Goal: Information Seeking & Learning: Check status

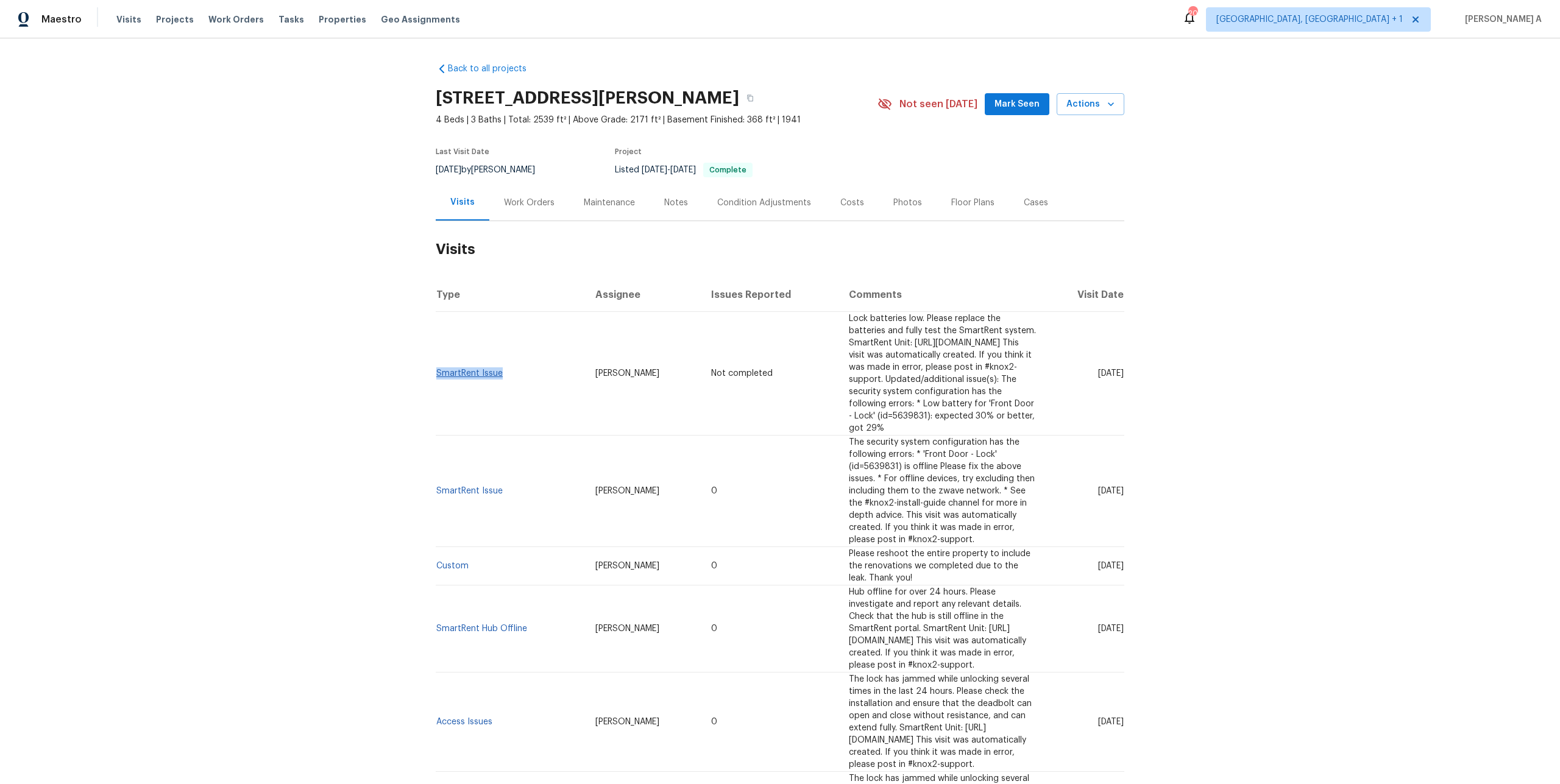
drag, startPoint x: 510, startPoint y: 363, endPoint x: 437, endPoint y: 359, distance: 73.1
click at [437, 359] on td "SmartRent Issue" at bounding box center [511, 373] width 150 height 124
copy link "SmartRent Issue"
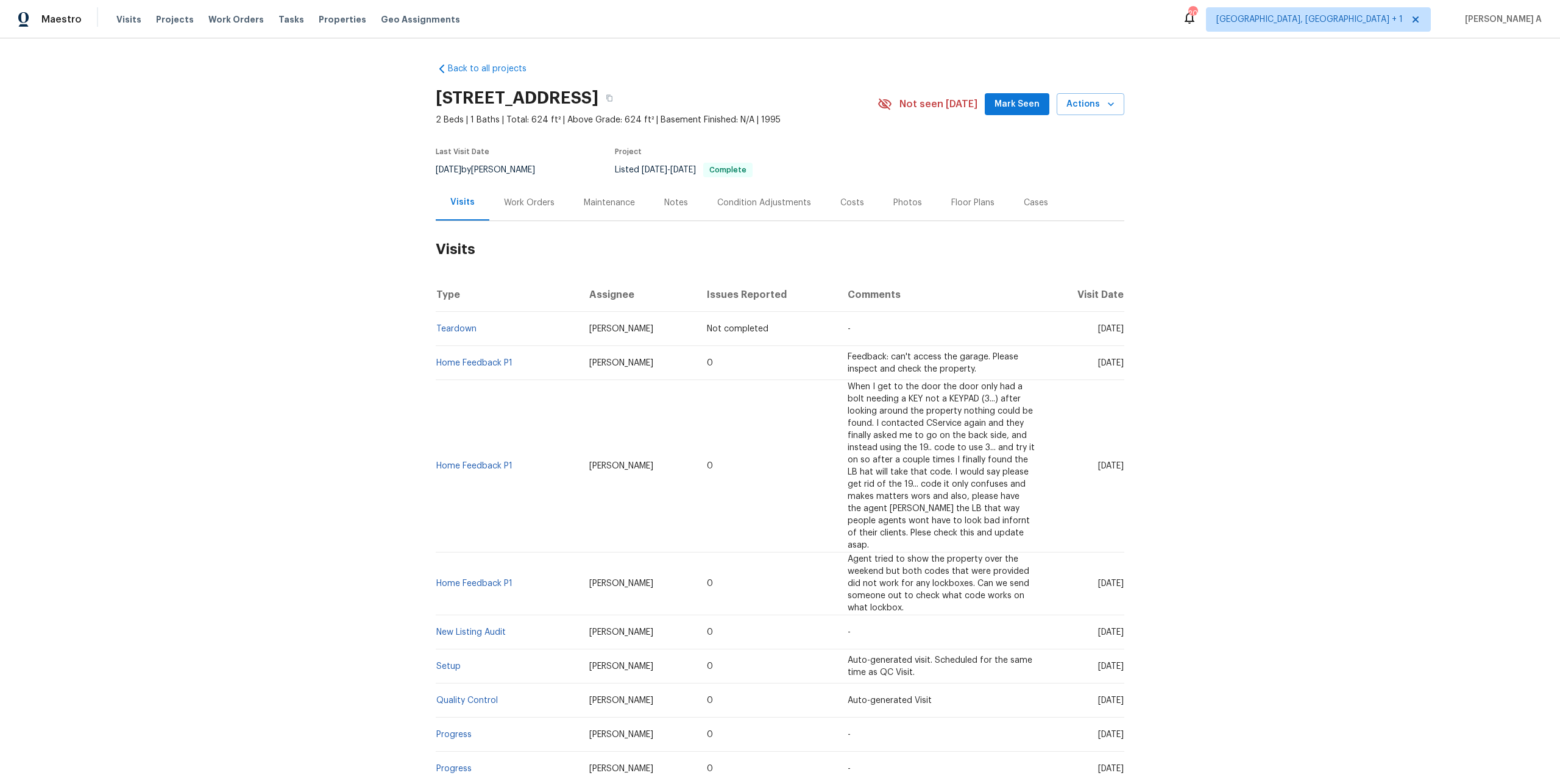
click at [508, 204] on div "Work Orders" at bounding box center [529, 203] width 51 height 12
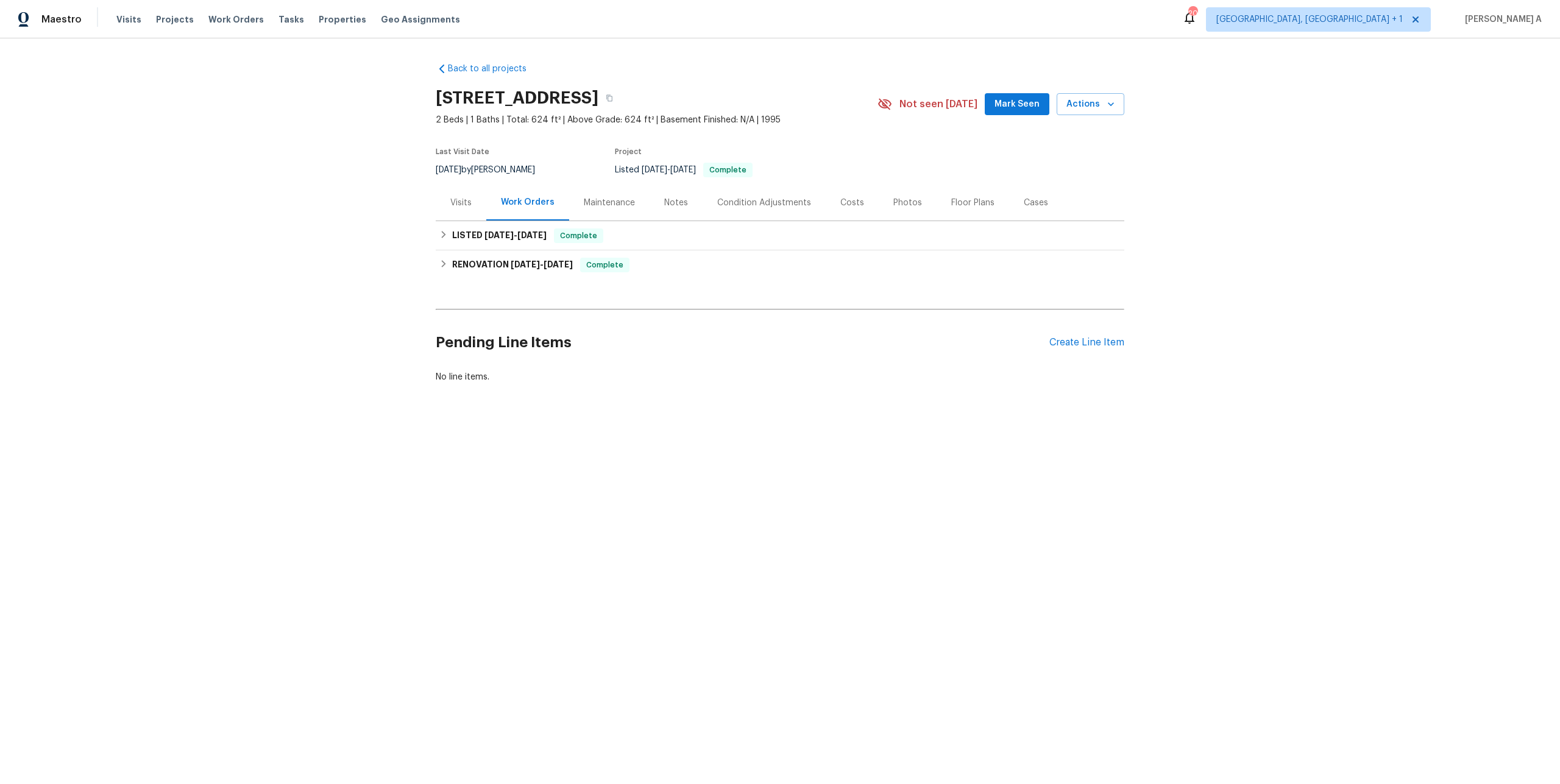
click at [472, 193] on div "Visits" at bounding box center [461, 203] width 51 height 36
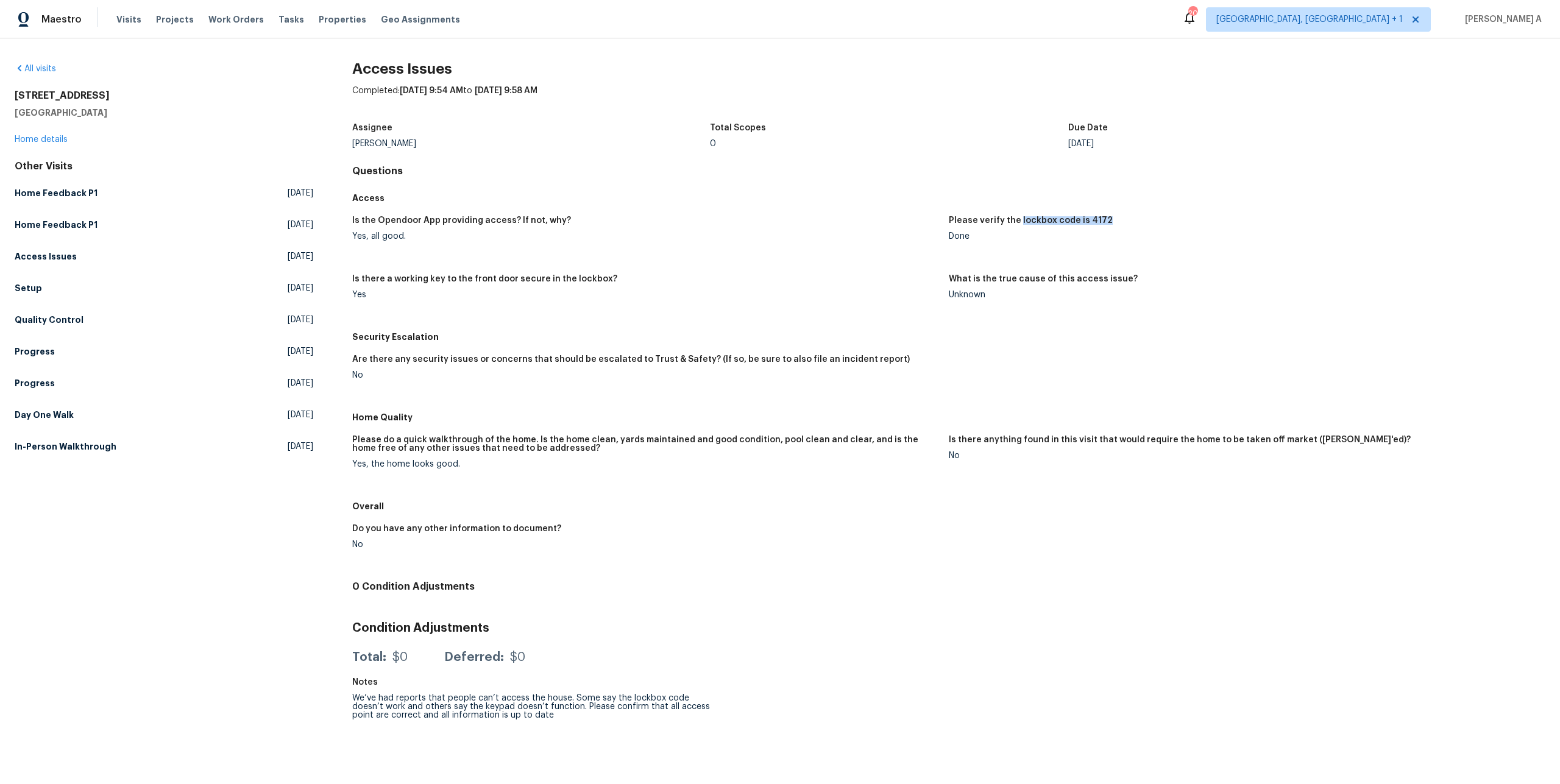
drag, startPoint x: 1017, startPoint y: 218, endPoint x: 1102, endPoint y: 219, distance: 85.0
click at [1102, 219] on div "Please verify the lockbox code is 4172" at bounding box center [1242, 224] width 587 height 16
copy h5 "lockbox code is 4172"
drag, startPoint x: 995, startPoint y: 276, endPoint x: 1120, endPoint y: 276, distance: 125.0
click at [1120, 276] on h5 "What is the true cause of this access issue?" at bounding box center [1043, 279] width 189 height 9
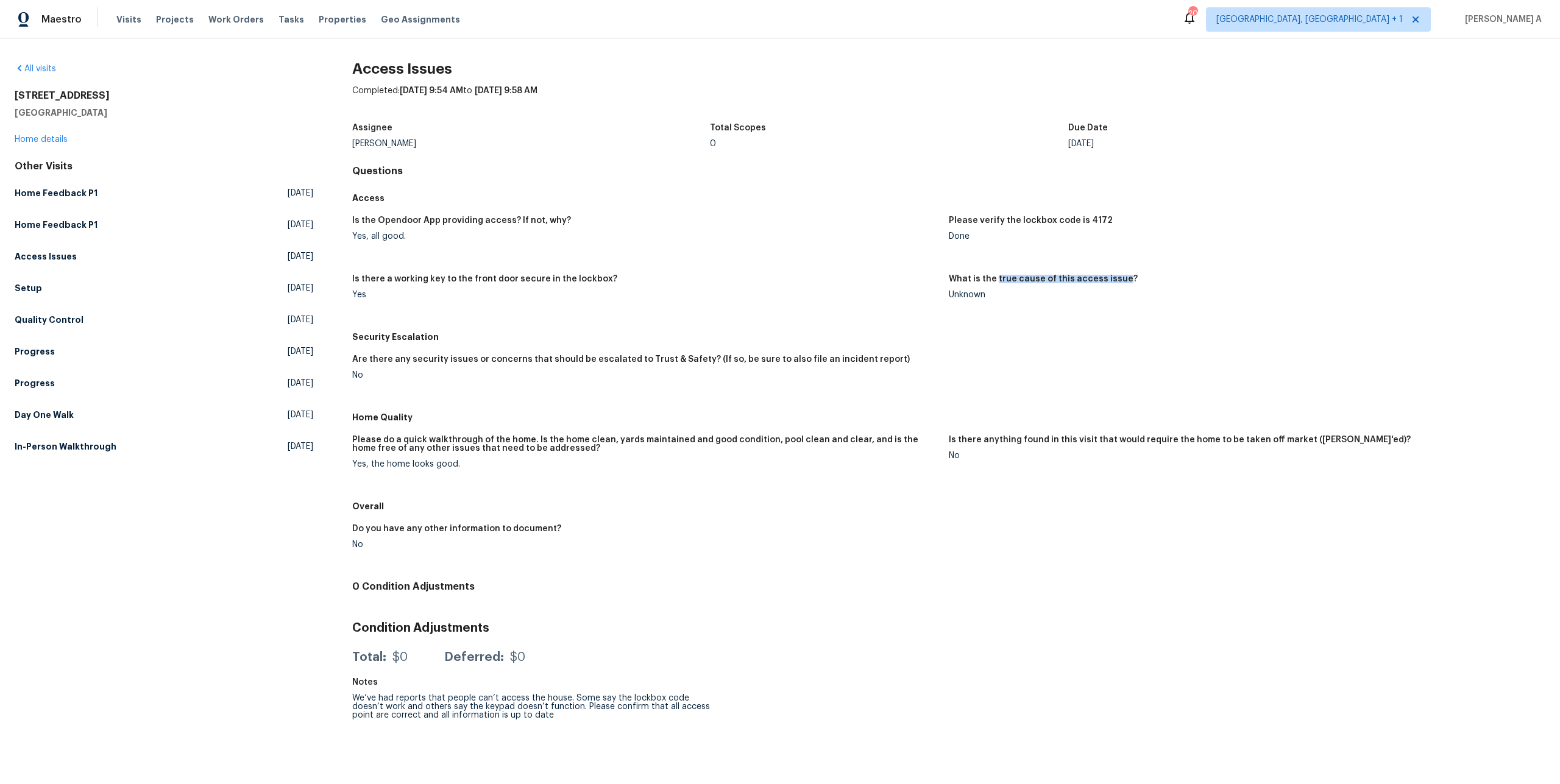
copy h5 "true cause of this access issue"
drag, startPoint x: 386, startPoint y: 280, endPoint x: 598, endPoint y: 279, distance: 212.0
click at [598, 279] on h5 "Is there a working key to the front door secure in the lockbox?" at bounding box center [484, 279] width 265 height 9
copy h5 "a working key to the front door secure in the lockbox"
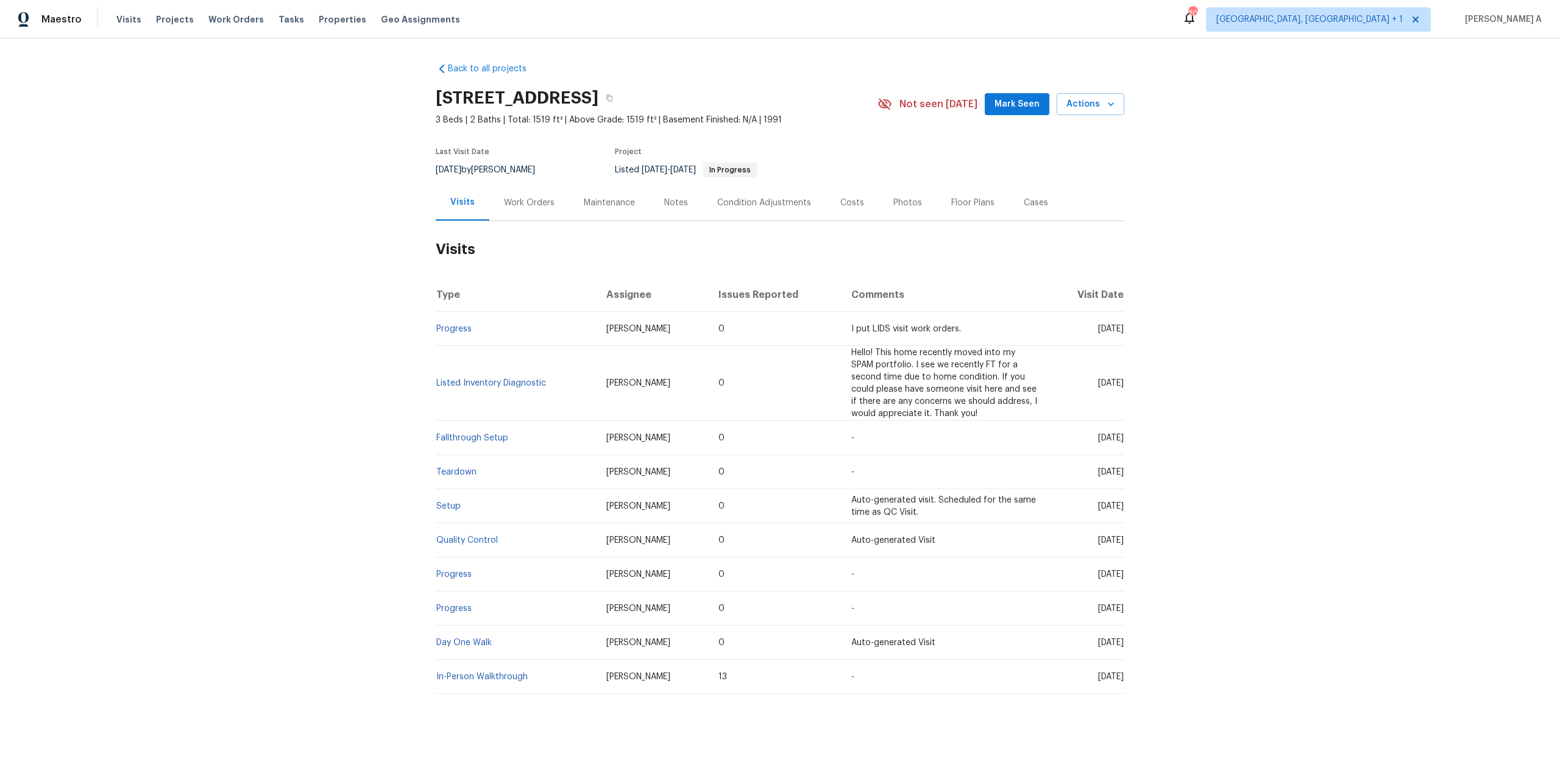
click at [500, 201] on div "Work Orders" at bounding box center [529, 203] width 80 height 36
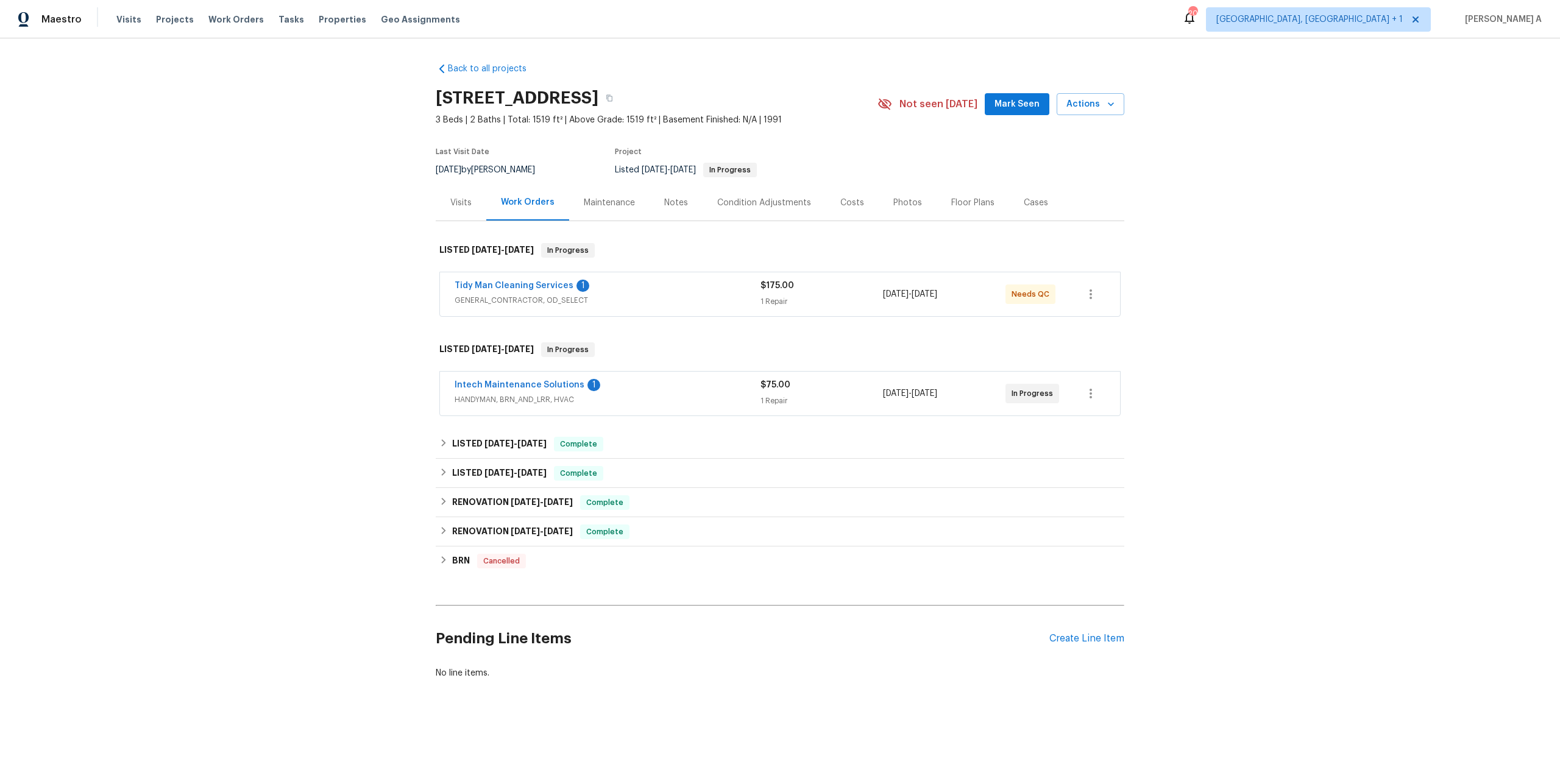
click at [652, 389] on div "Intech Maintenance Solutions 1" at bounding box center [607, 386] width 306 height 15
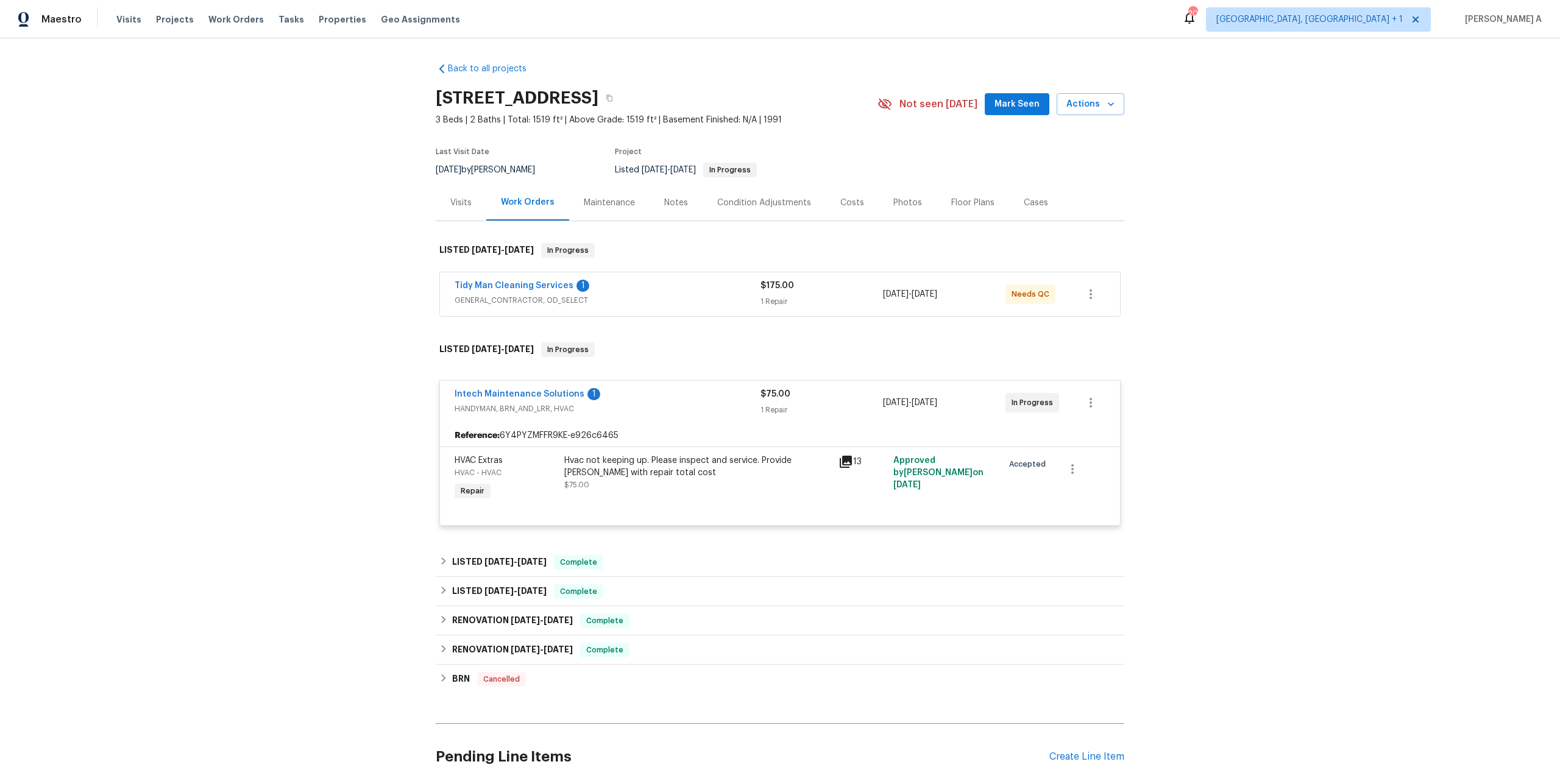
click at [655, 396] on div "Intech Maintenance Solutions 1" at bounding box center [607, 396] width 306 height 15
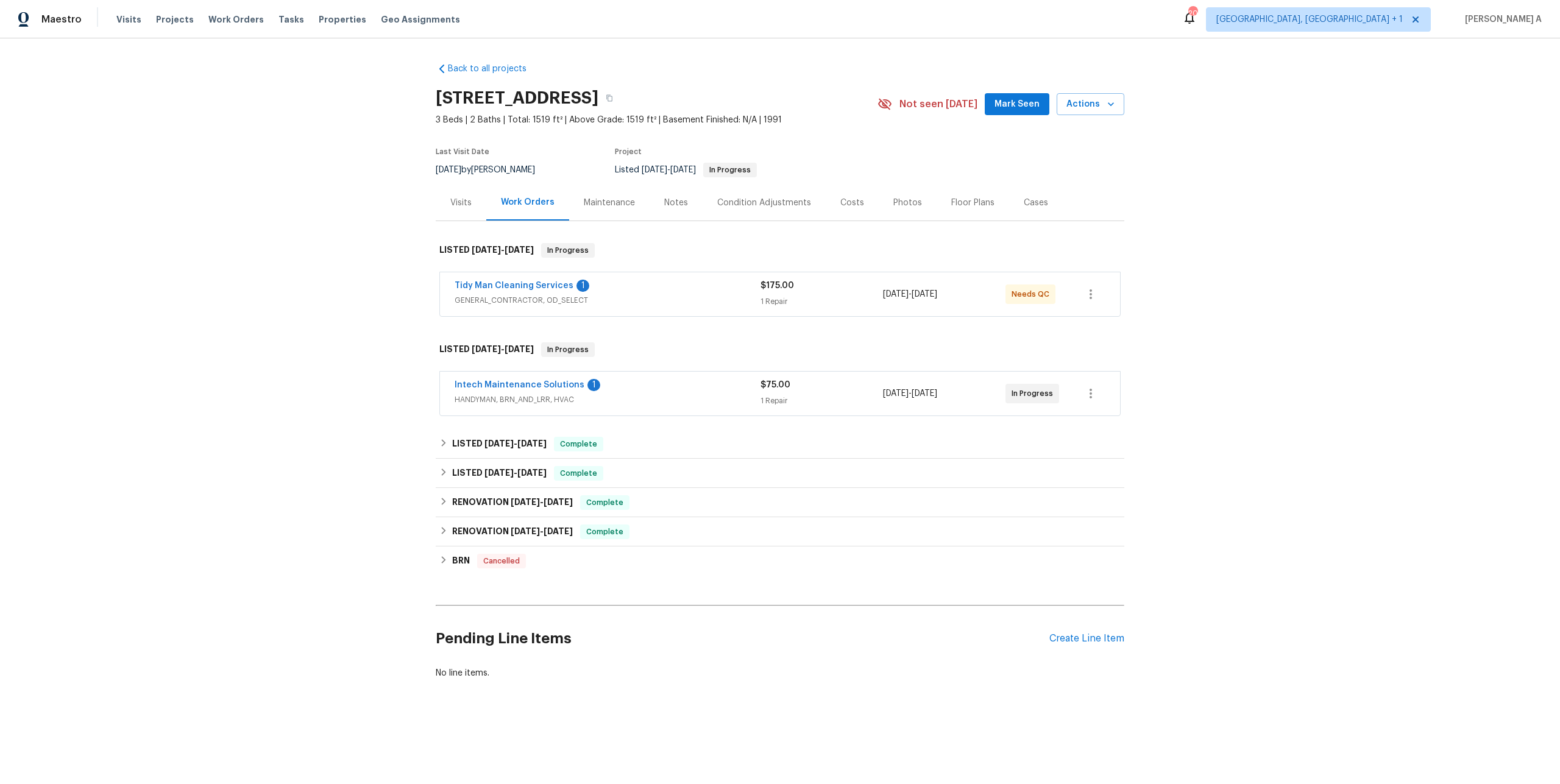
click at [655, 304] on span "GENERAL_CONTRACTOR, OD_SELECT" at bounding box center [607, 300] width 306 height 12
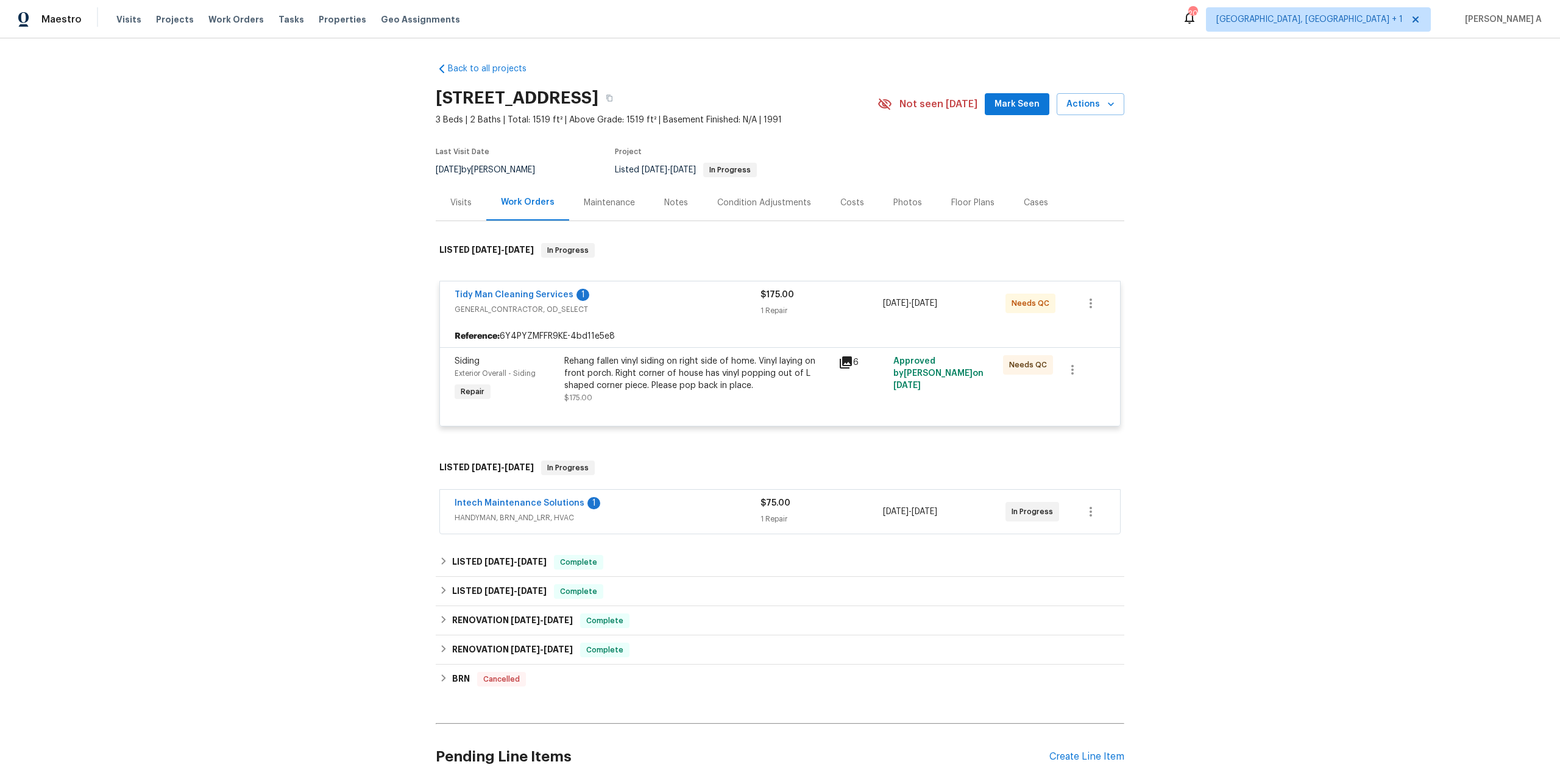
click at [656, 304] on span "GENERAL_CONTRACTOR, OD_SELECT" at bounding box center [607, 309] width 306 height 12
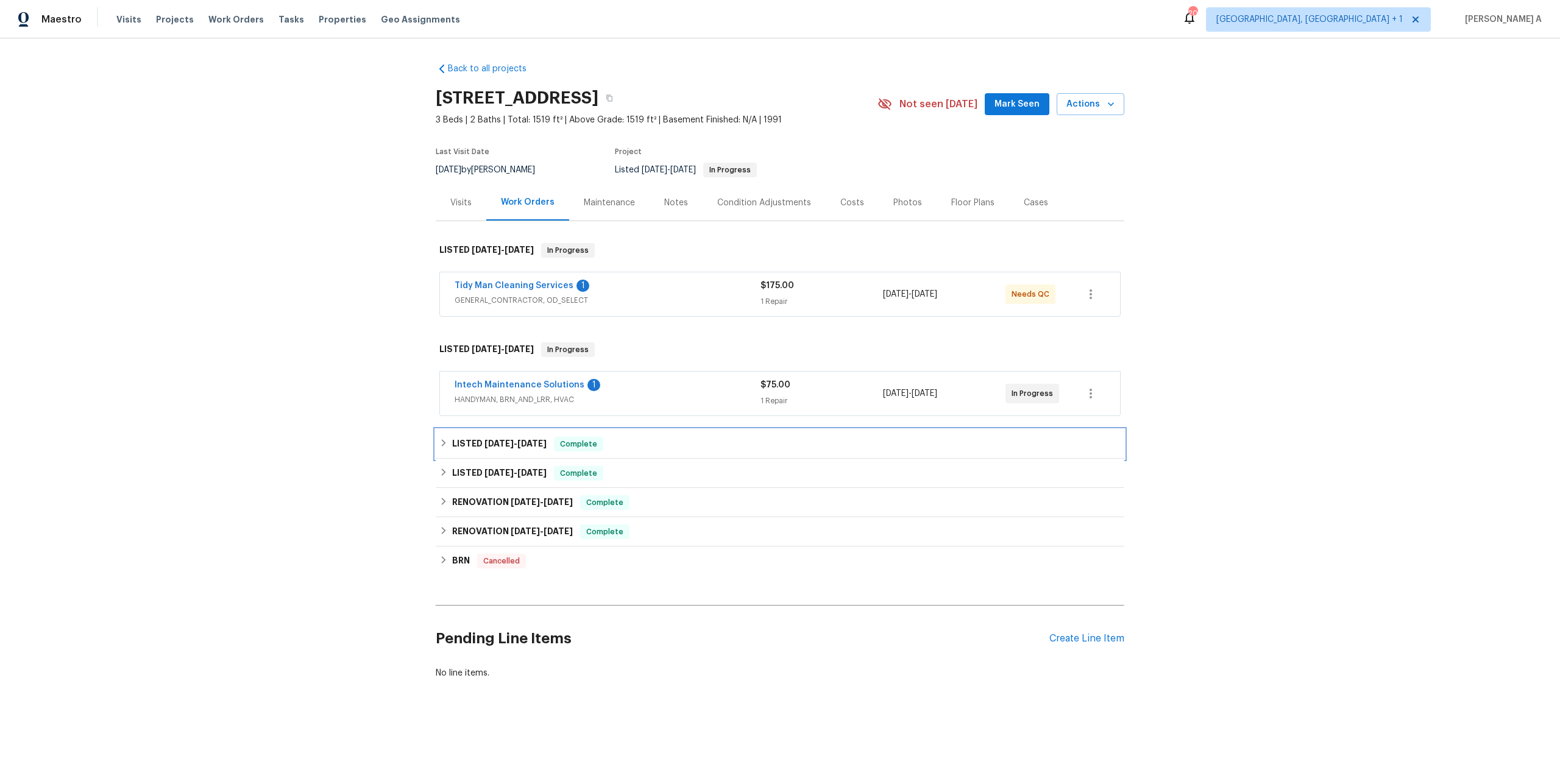
click at [635, 443] on div "LISTED 8/12/25 - 8/15/25 Complete" at bounding box center [780, 444] width 681 height 15
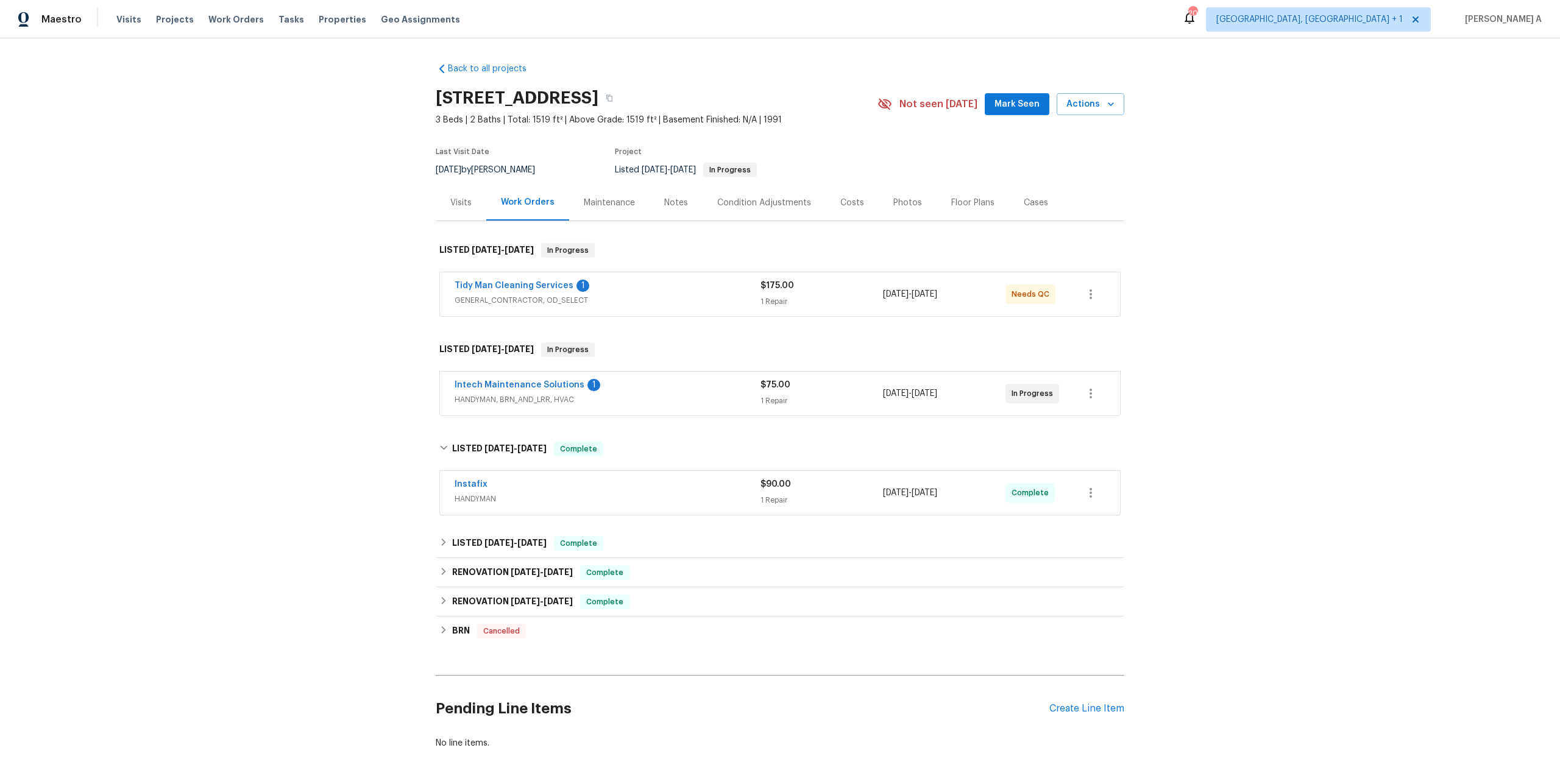
click at [648, 496] on span "HANDYMAN" at bounding box center [607, 498] width 306 height 12
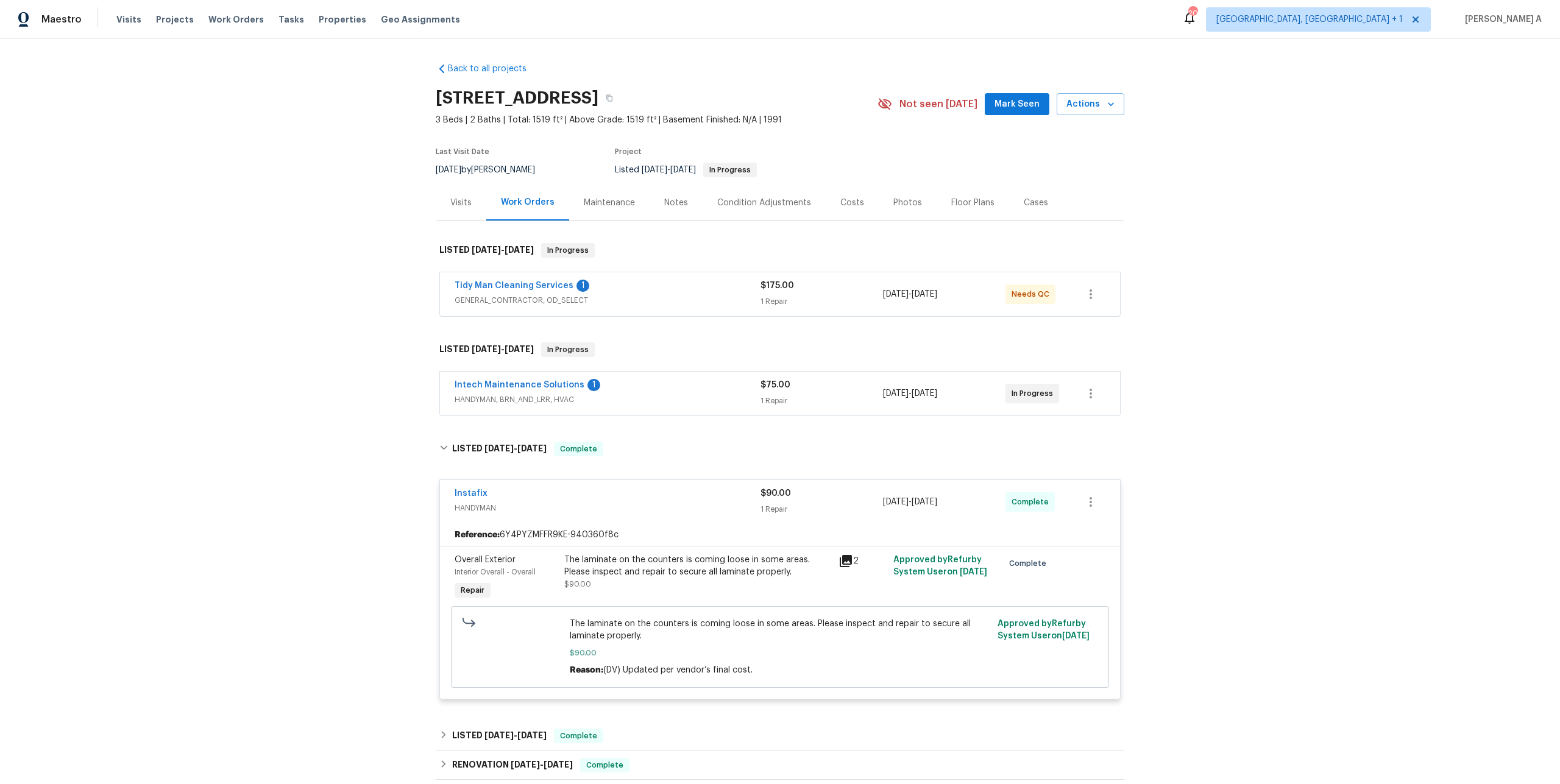
click at [652, 495] on div "Instafix" at bounding box center [607, 495] width 306 height 15
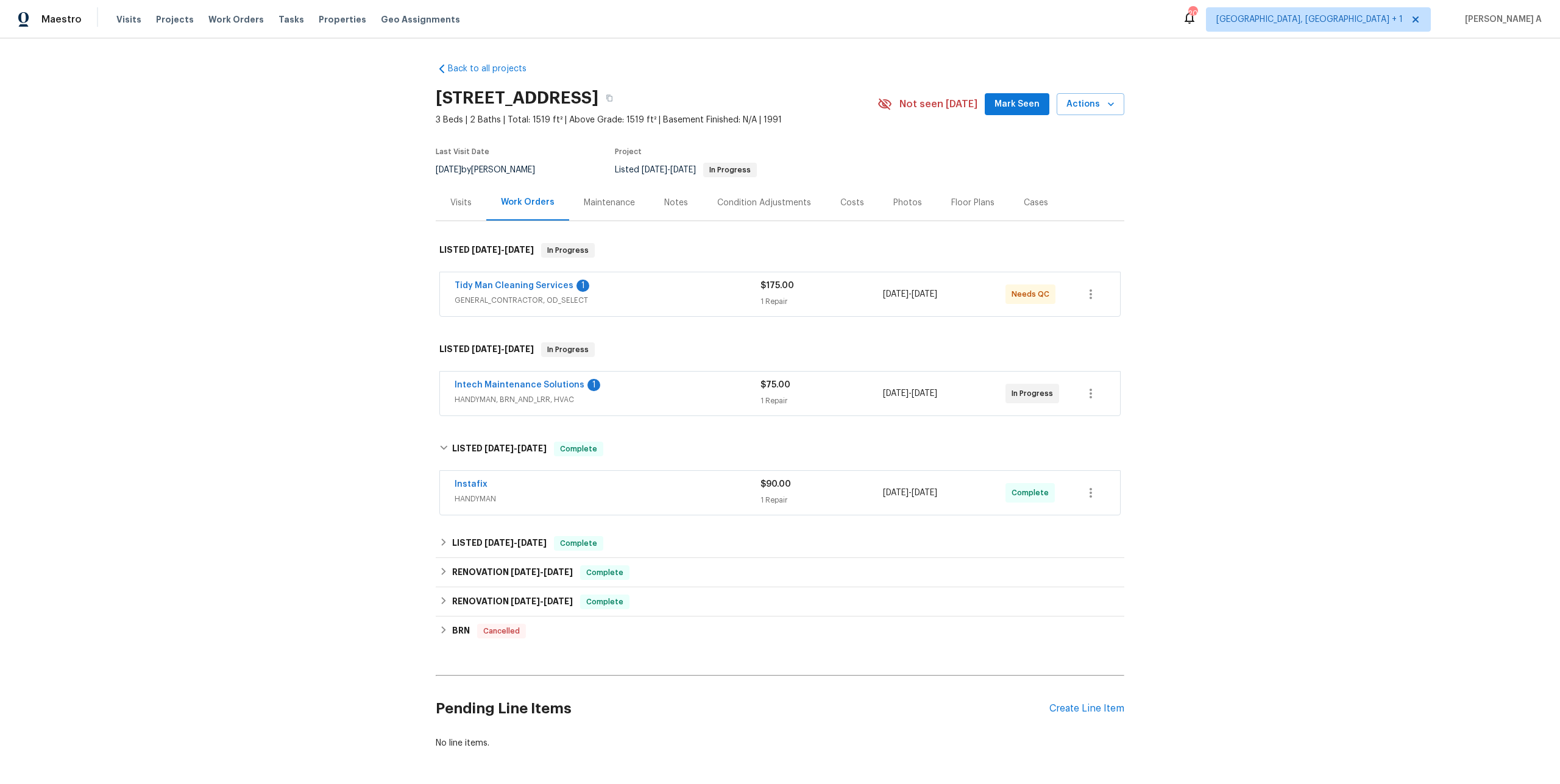
click at [463, 218] on div "Visits" at bounding box center [461, 203] width 51 height 36
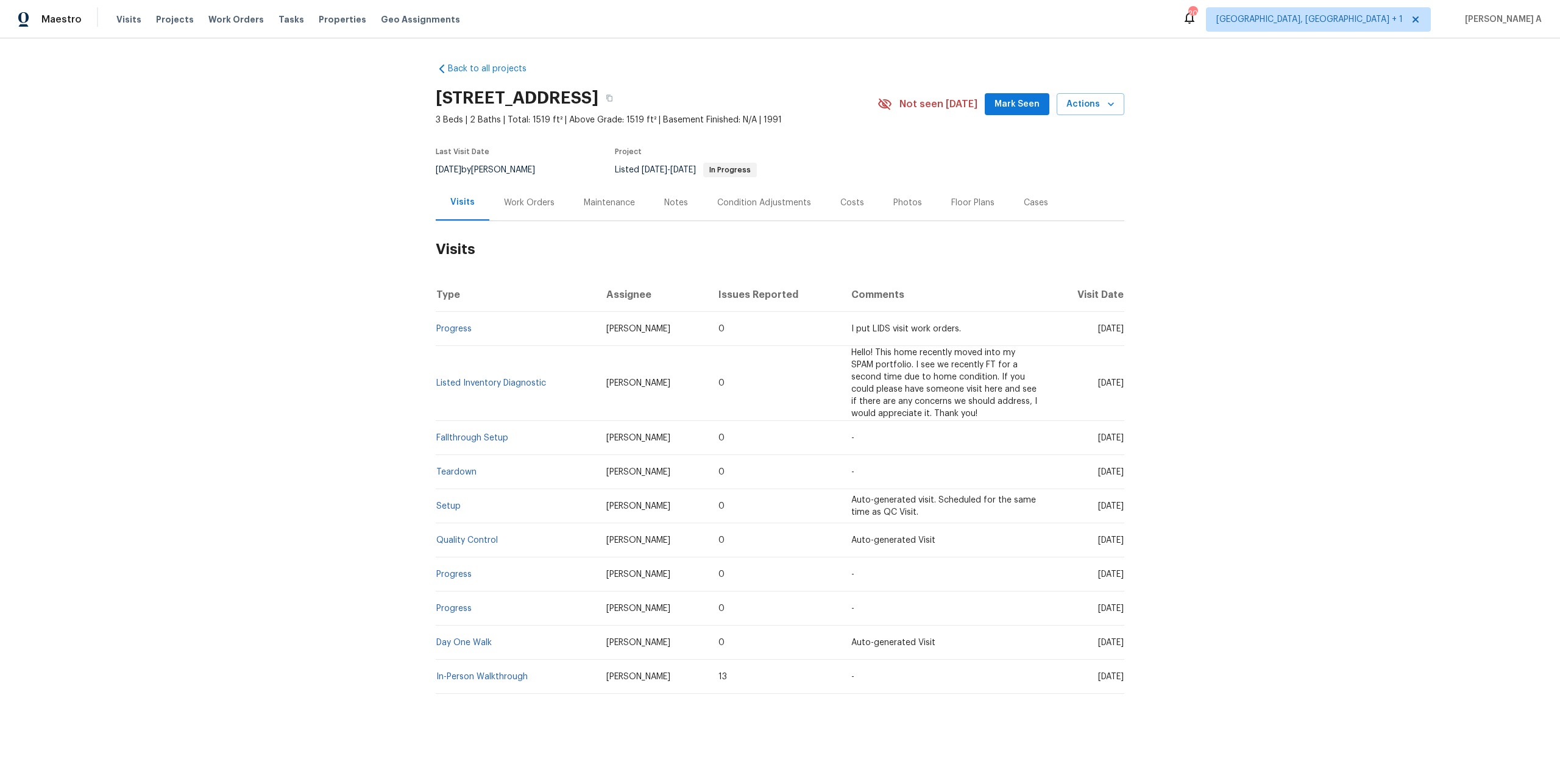
click at [469, 323] on td "Progress" at bounding box center [516, 329] width 161 height 34
click at [467, 329] on link "Progress" at bounding box center [454, 329] width 36 height 9
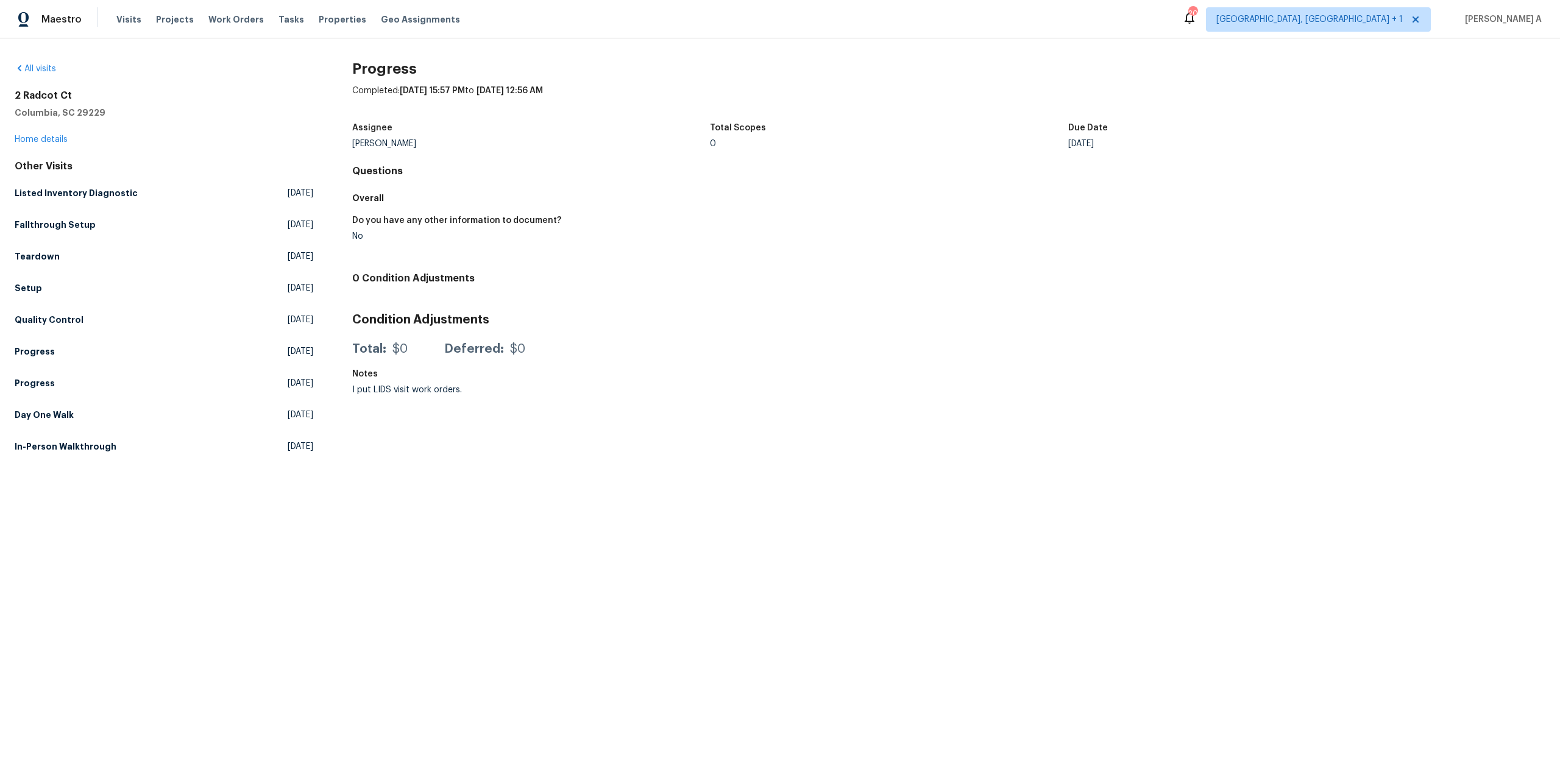
click at [57, 145] on div "2 Radcot Ct Columbia, SC 29229 Home details" at bounding box center [164, 117] width 299 height 56
click at [57, 140] on link "Home details" at bounding box center [41, 140] width 53 height 9
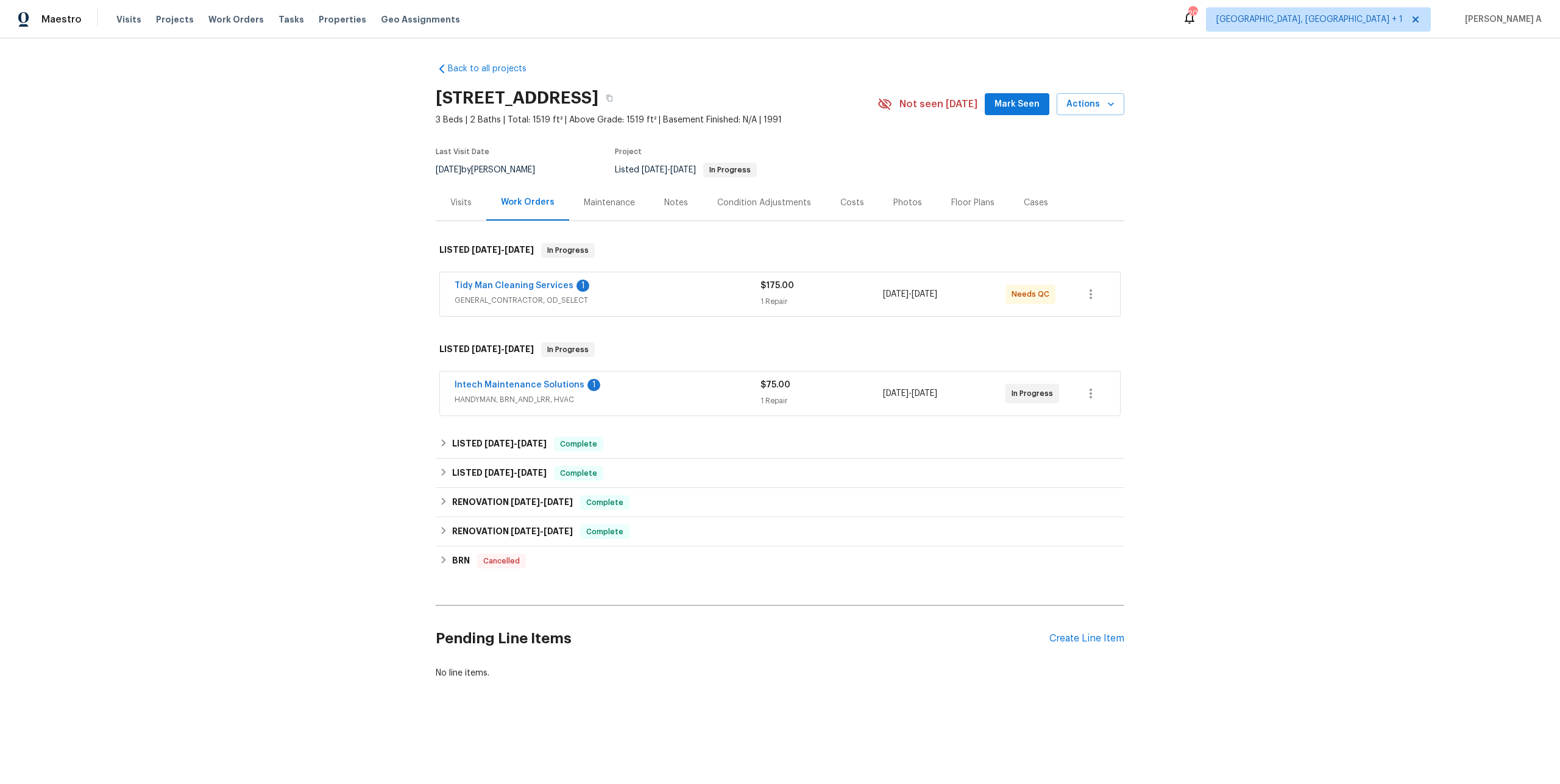
click at [468, 201] on div "Visits" at bounding box center [461, 203] width 21 height 12
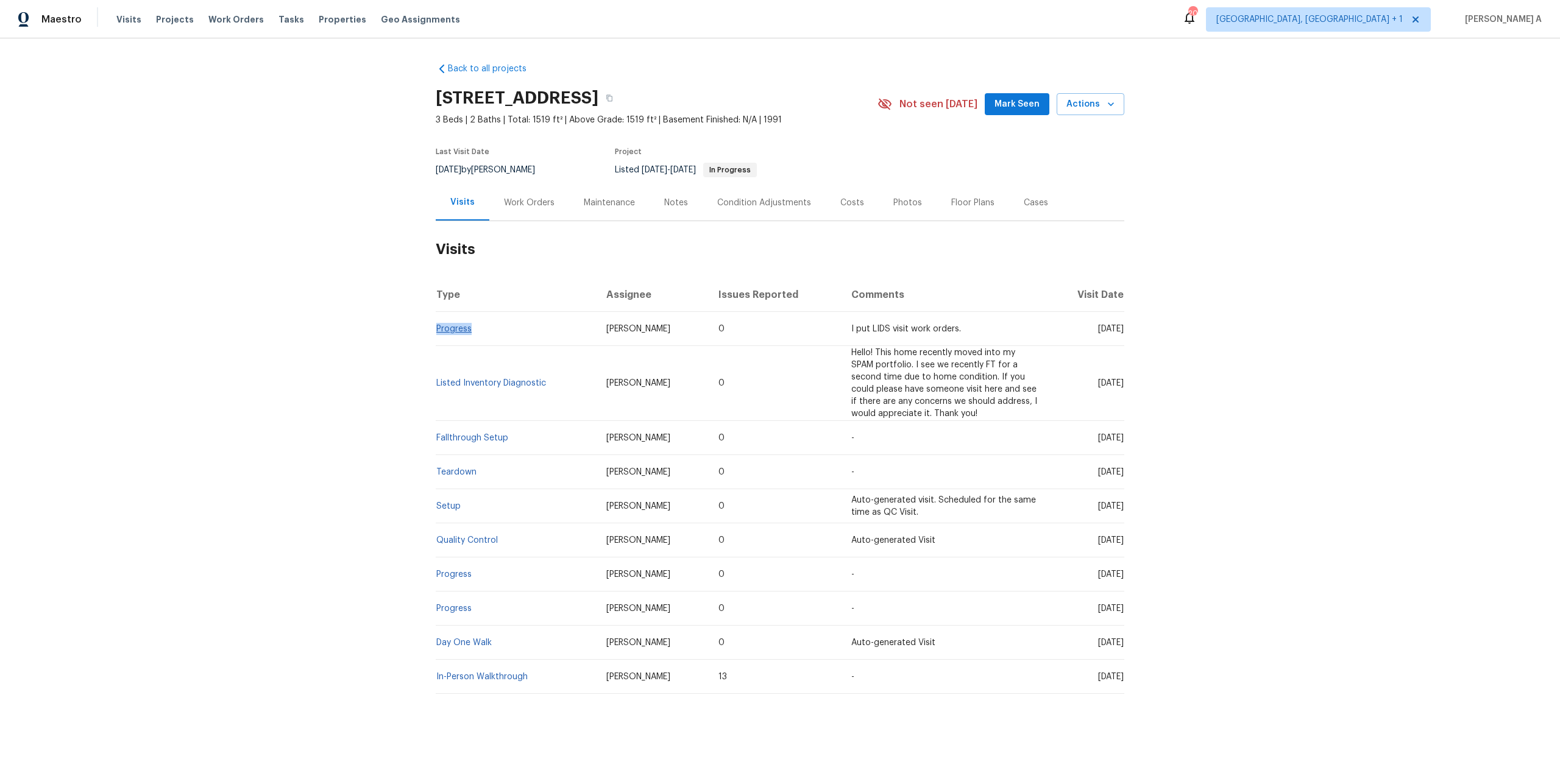
drag, startPoint x: 480, startPoint y: 327, endPoint x: 438, endPoint y: 327, distance: 42.0
click at [438, 327] on td "Progress" at bounding box center [516, 329] width 161 height 34
copy link "Progress"
click at [513, 210] on div "Work Orders" at bounding box center [529, 203] width 80 height 36
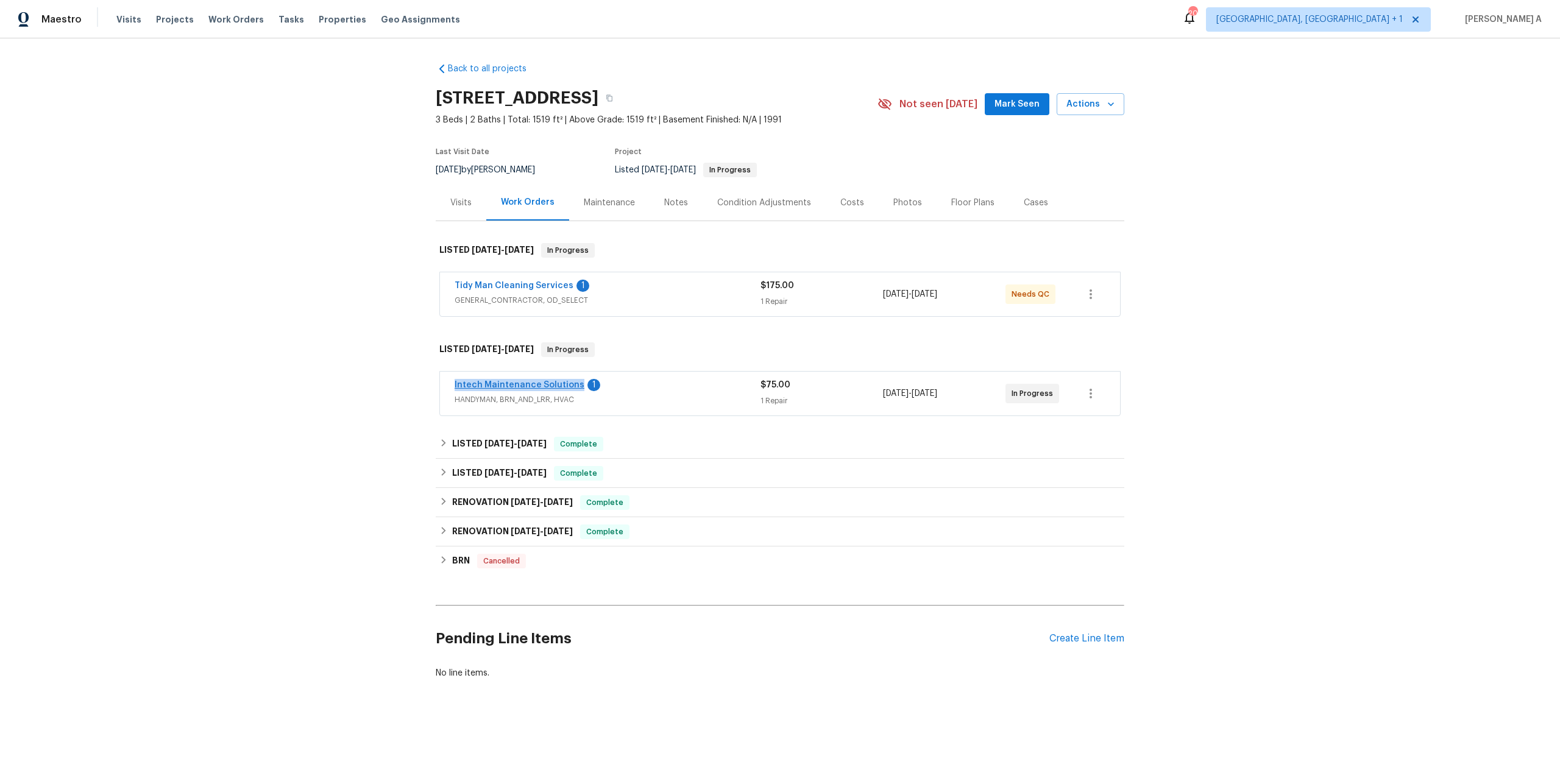
drag, startPoint x: 448, startPoint y: 386, endPoint x: 574, endPoint y: 387, distance: 126.0
click at [574, 387] on div "Intech Maintenance Solutions 1 HANDYMAN, BRN_AND_LRR, HVAC $75.00 1 Repair 8/15…" at bounding box center [780, 393] width 680 height 44
copy link "Intech Maintenance Solutions"
click at [674, 406] on div "Intech Maintenance Solutions 1 HANDYMAN, BRN_AND_LRR, HVAC" at bounding box center [607, 393] width 306 height 29
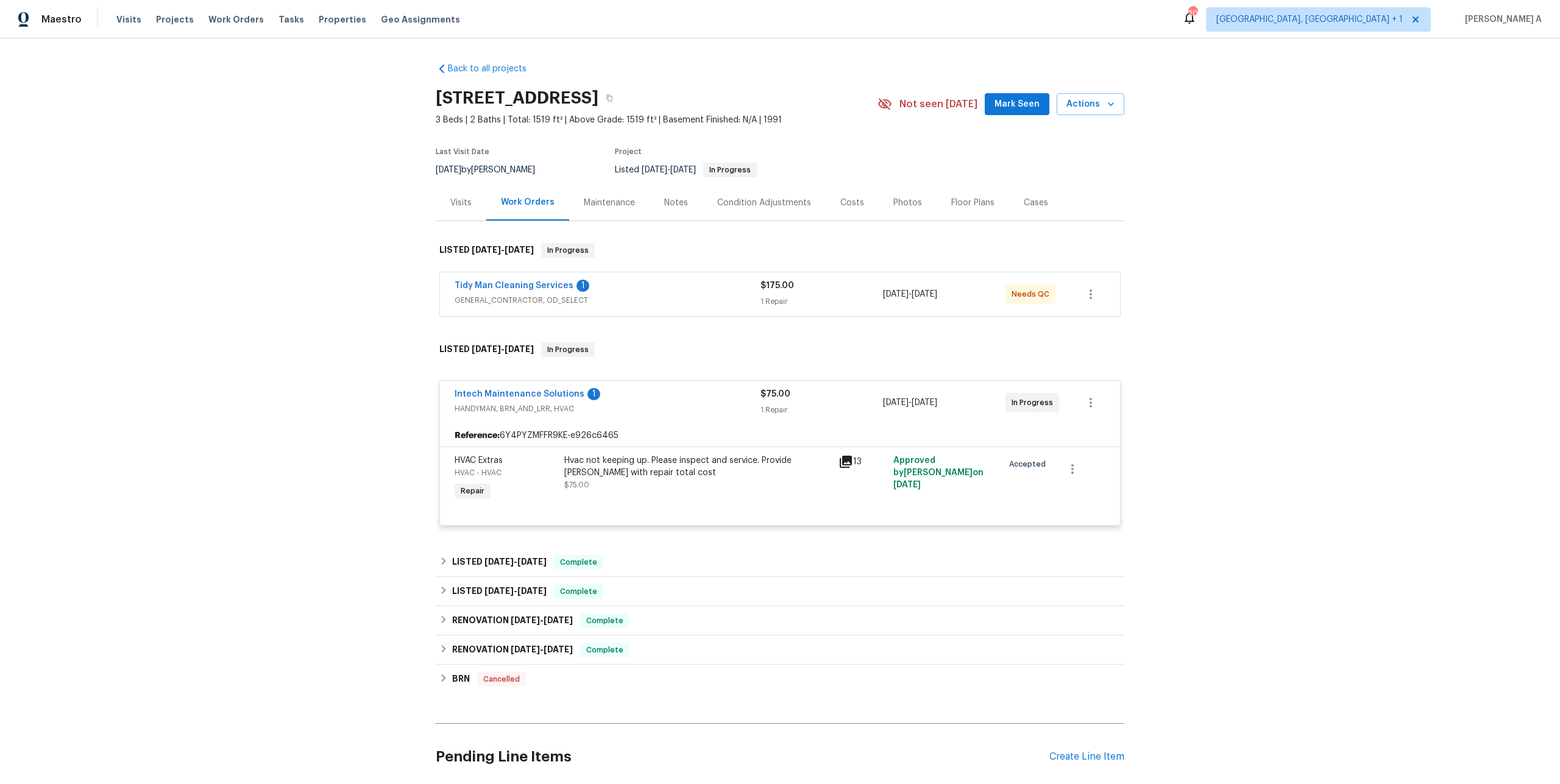
click at [449, 203] on div "Visits" at bounding box center [461, 203] width 51 height 36
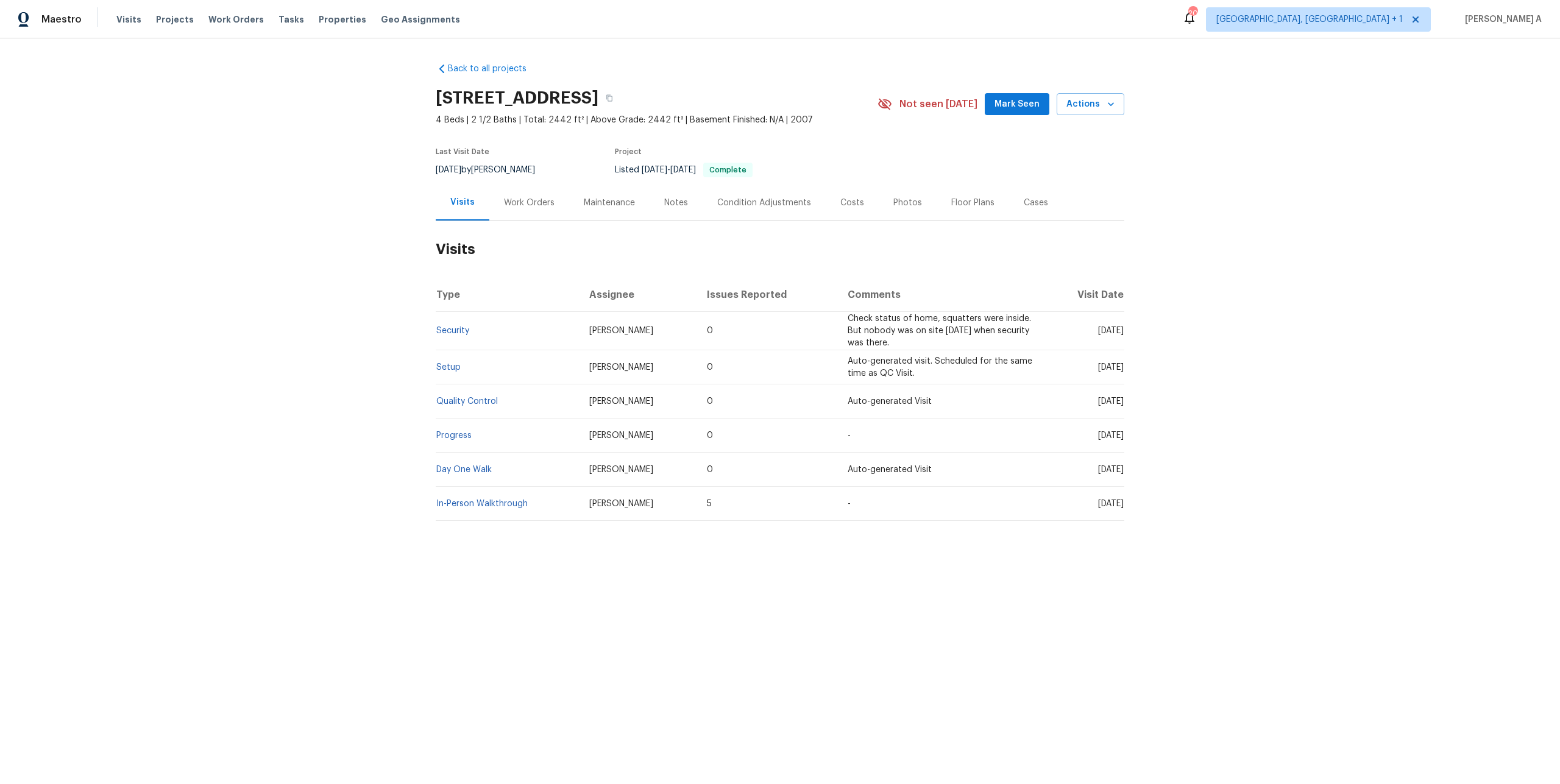
click at [547, 208] on div "Work Orders" at bounding box center [529, 203] width 51 height 12
click at [547, 203] on div "Work Orders" at bounding box center [529, 203] width 51 height 12
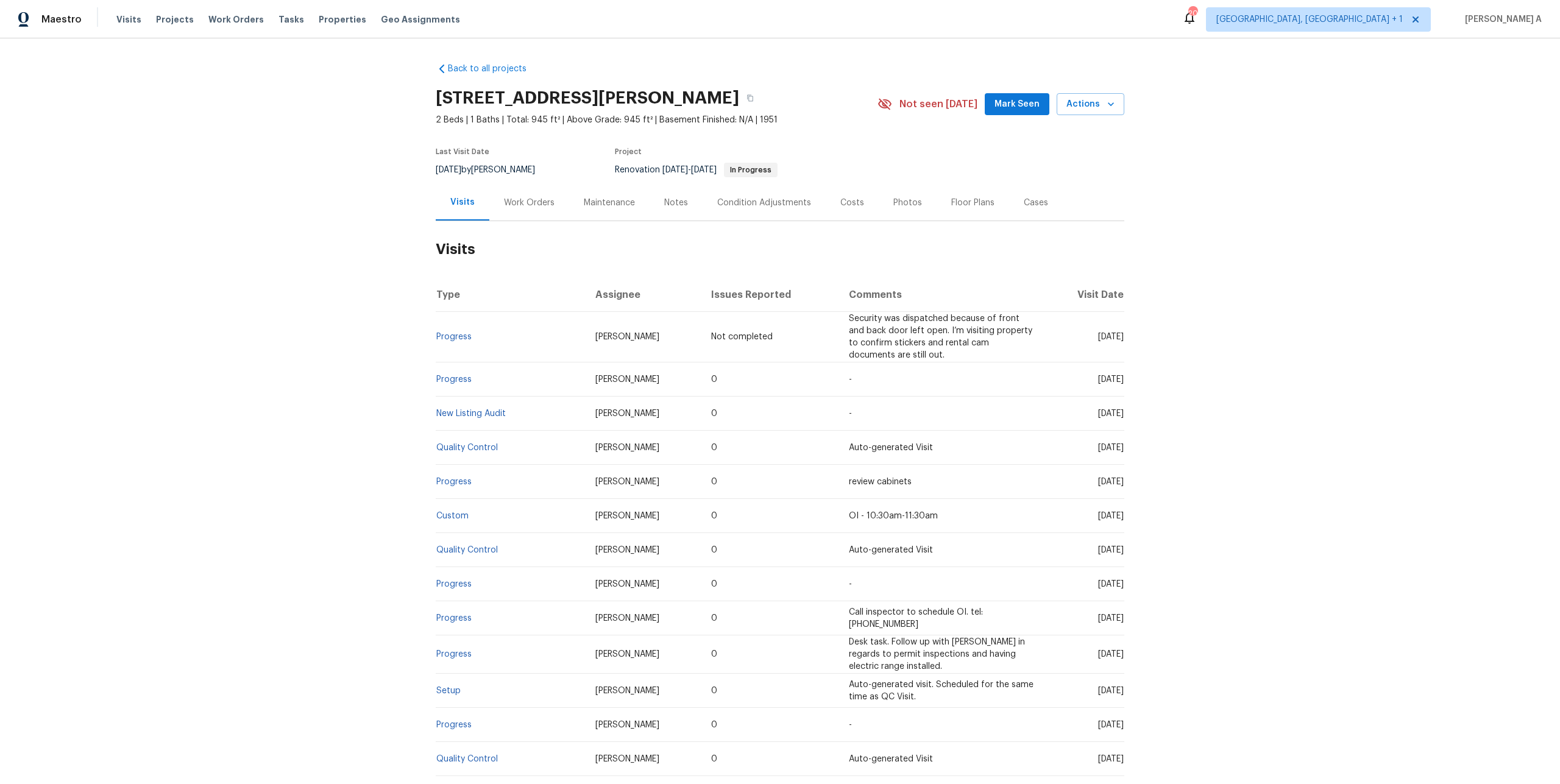
click at [515, 192] on div "Work Orders" at bounding box center [529, 203] width 80 height 36
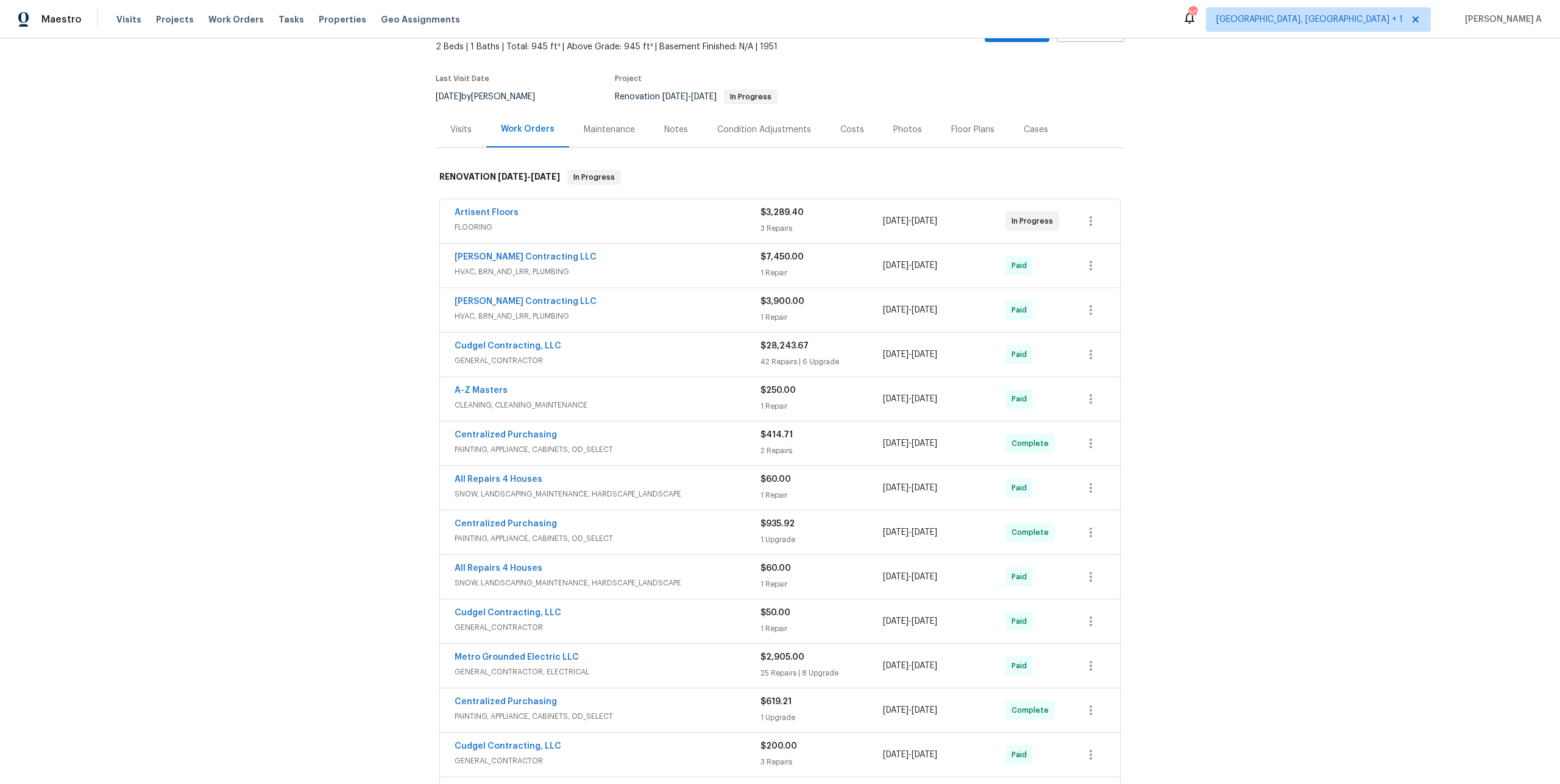
scroll to position [16, 0]
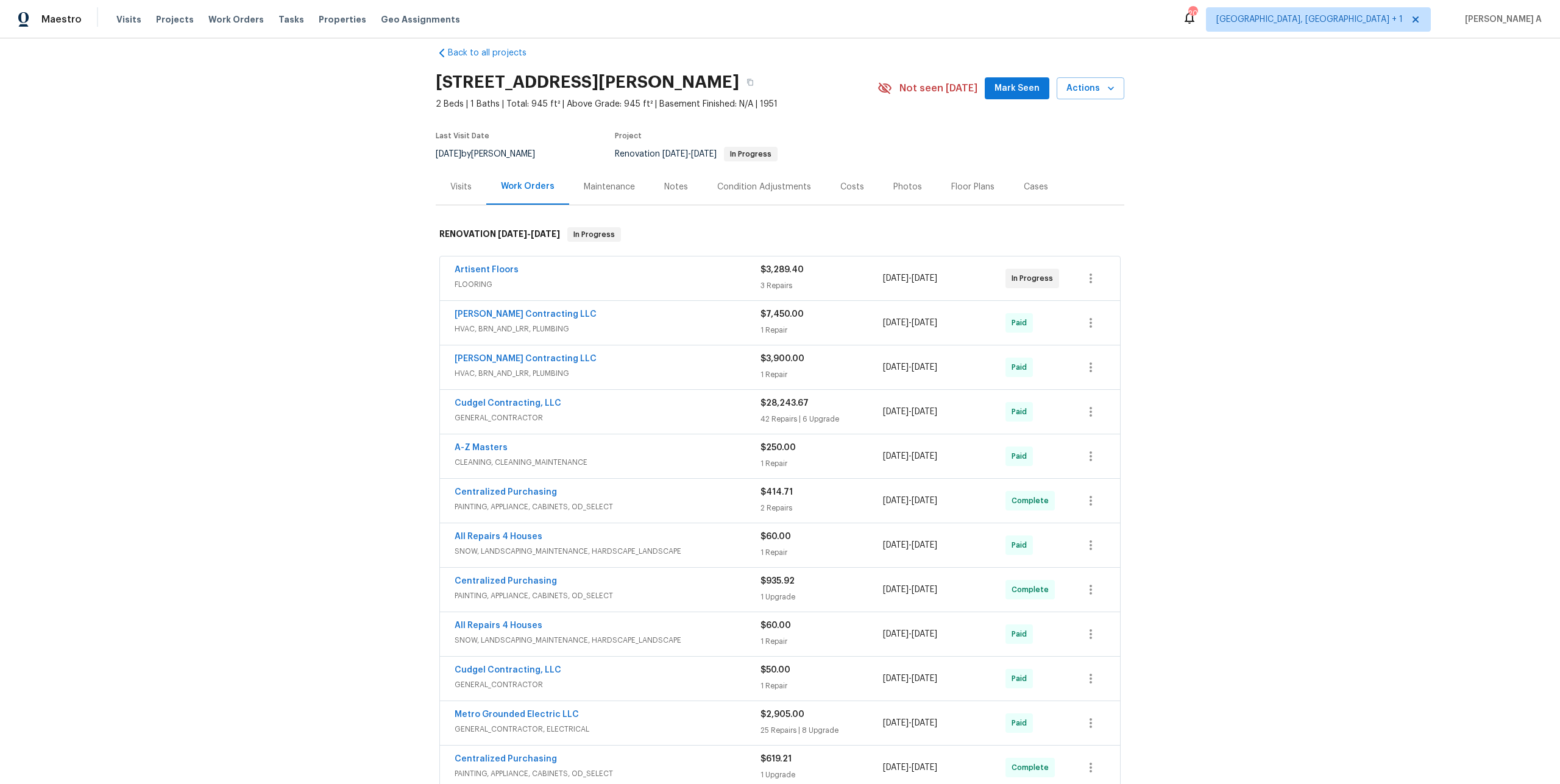
click at [468, 181] on div "Visits" at bounding box center [461, 187] width 21 height 12
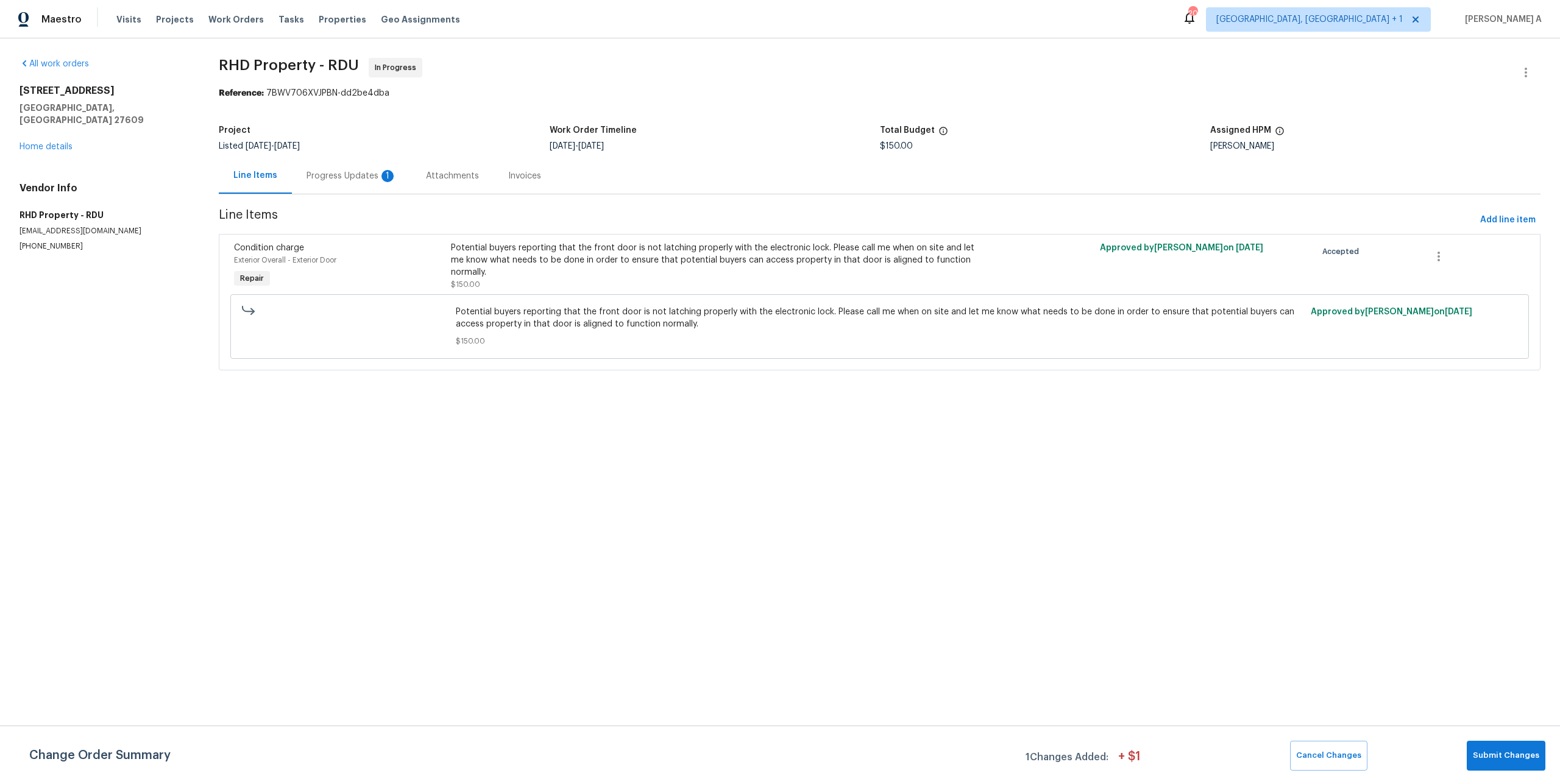
click at [327, 169] on div "Progress Updates 1" at bounding box center [351, 175] width 120 height 36
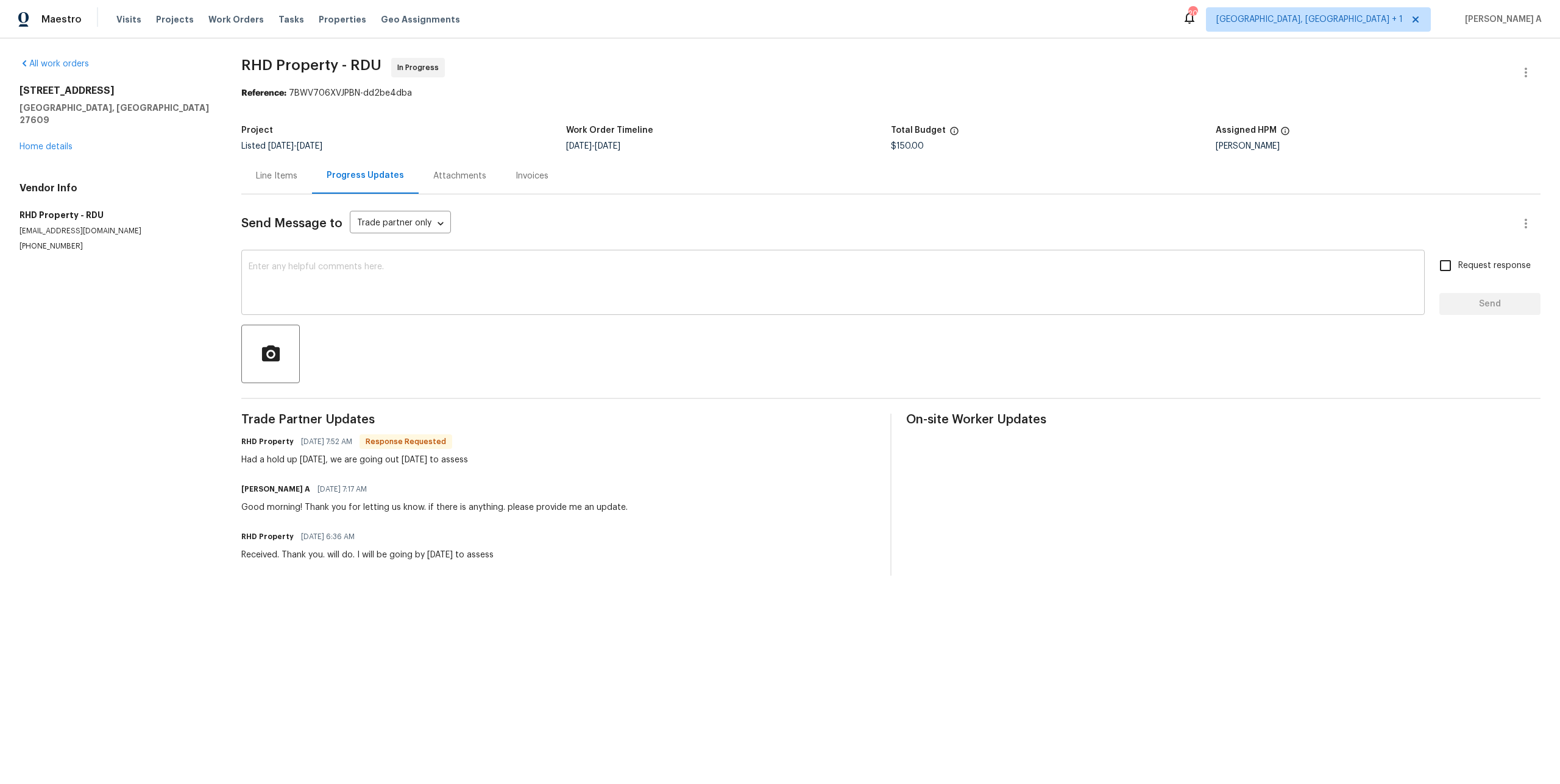
click at [381, 281] on textarea at bounding box center [832, 283] width 1168 height 43
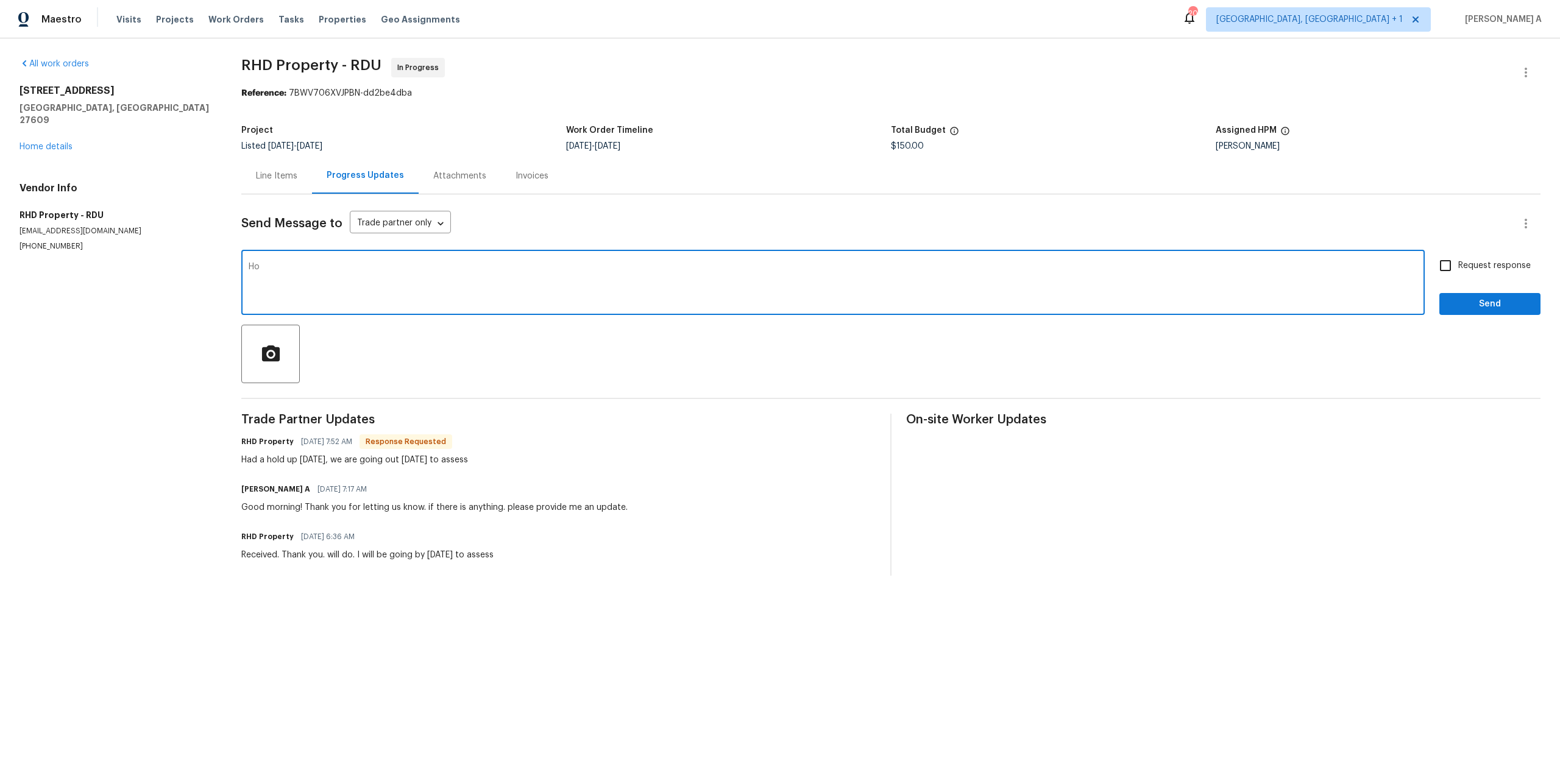
type textarea "H"
type textarea "Good afternoon! Thank you for the update. Please check and update if there is a…"
click at [1447, 267] on input "Request response" at bounding box center [1445, 266] width 26 height 26
checkbox input "true"
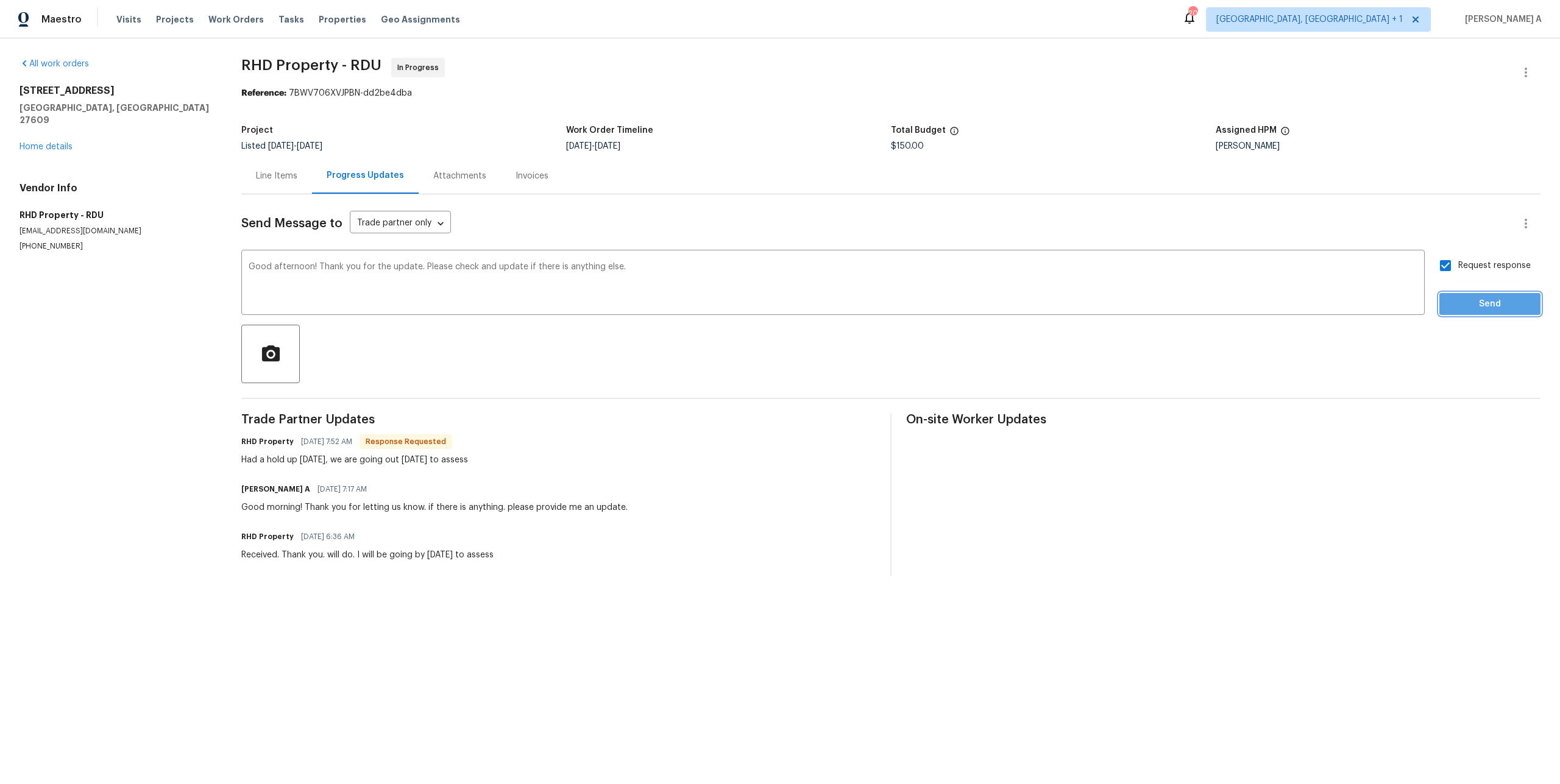
click at [1466, 304] on span "Send" at bounding box center [1489, 304] width 82 height 15
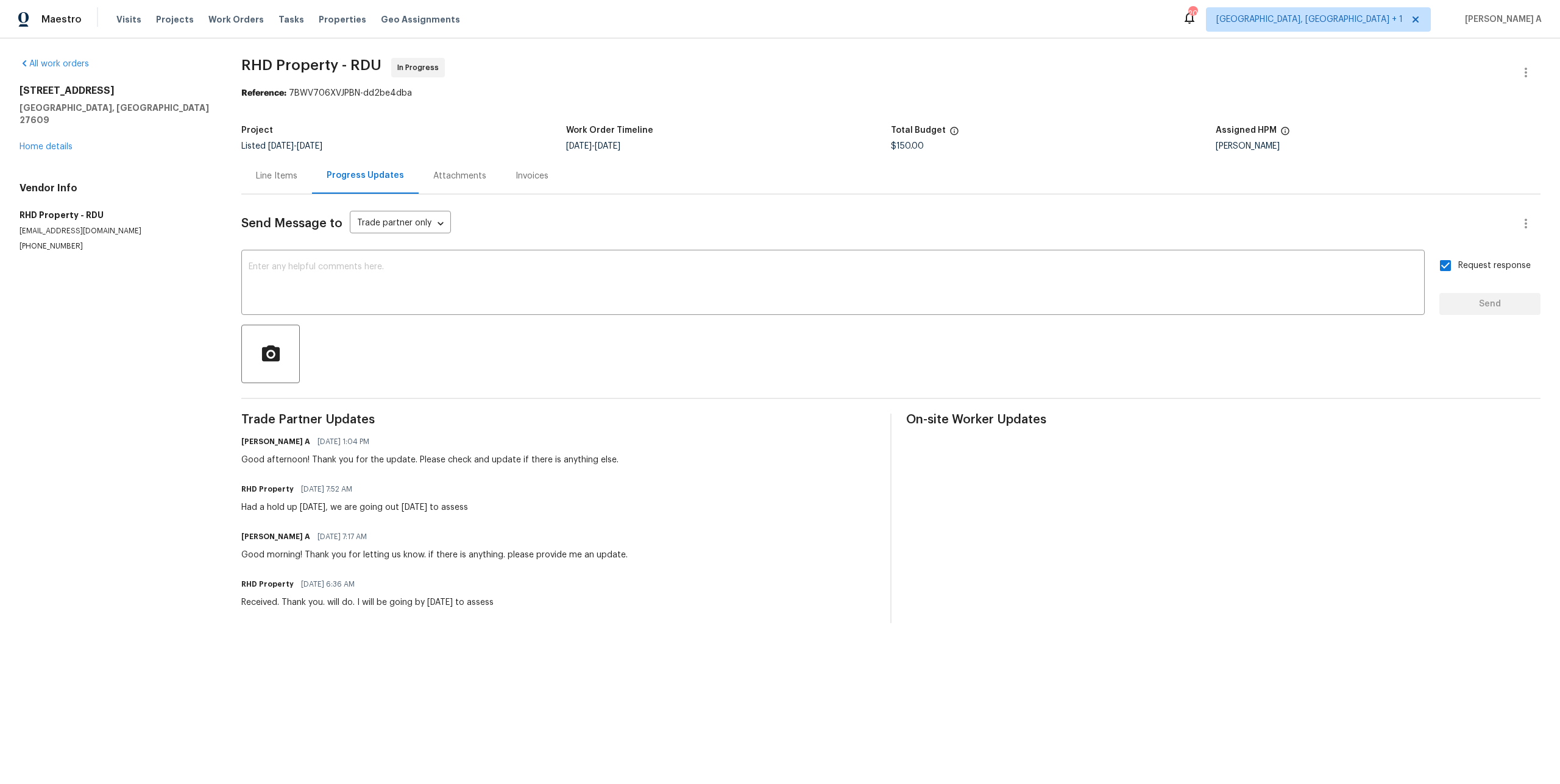
click at [71, 126] on div "5038 Flint Ridge Pl Raleigh, NC 27609 Home details" at bounding box center [115, 119] width 192 height 69
click at [66, 143] on link "Home details" at bounding box center [46, 147] width 53 height 9
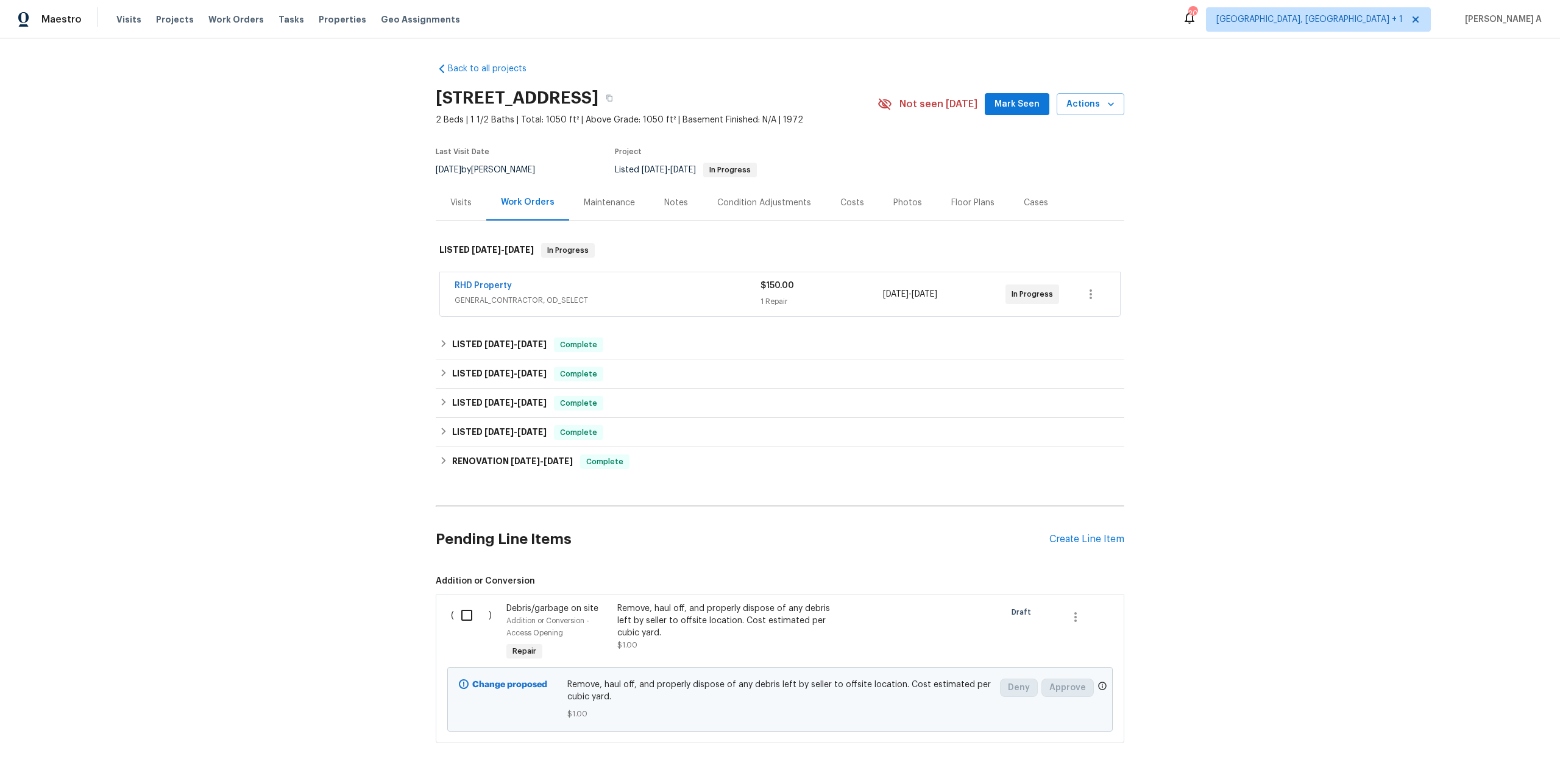
click at [580, 307] on div "RHD Property GENERAL_CONTRACTOR, OD_SELECT" at bounding box center [607, 294] width 306 height 29
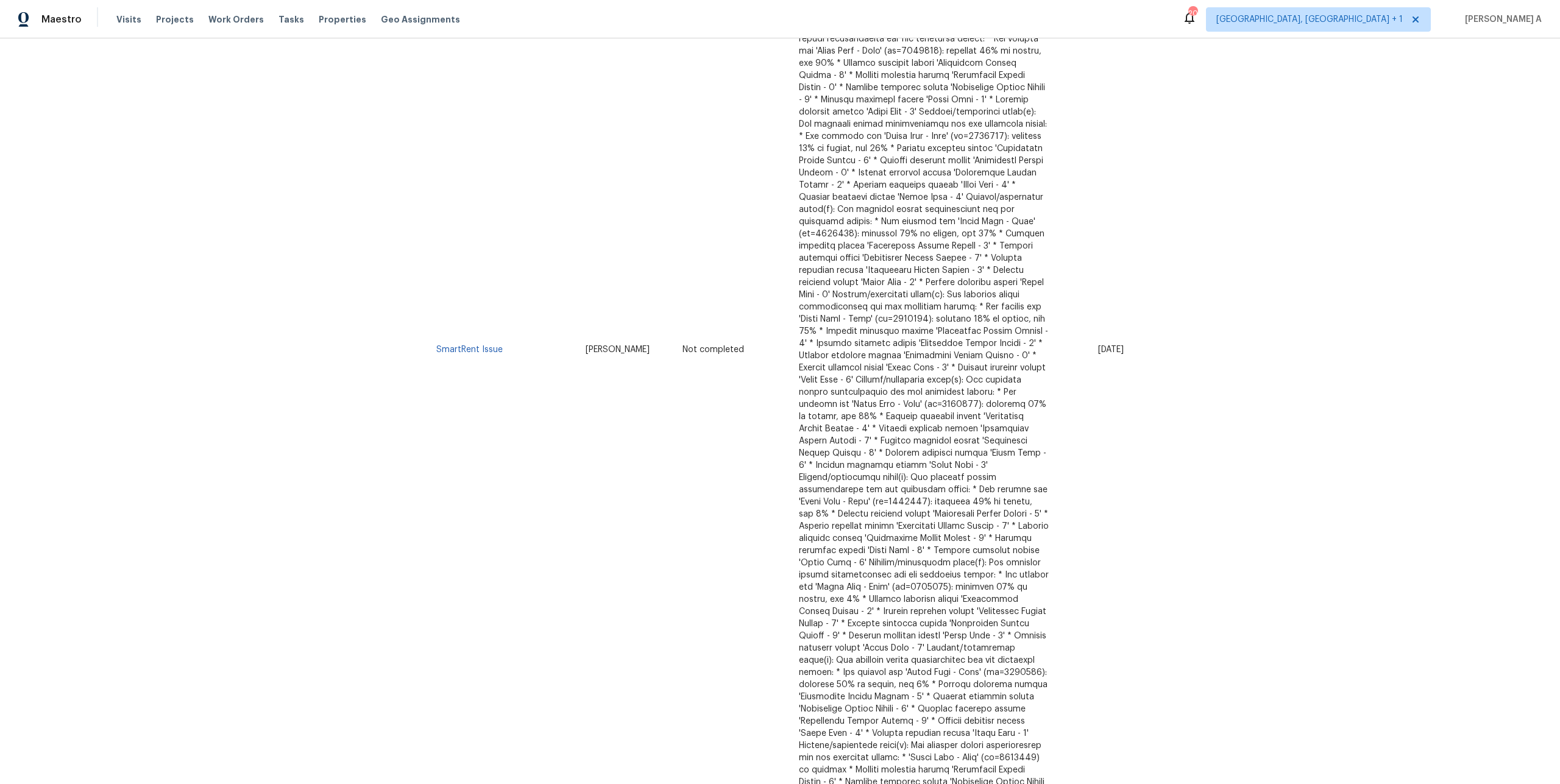
scroll to position [371, 0]
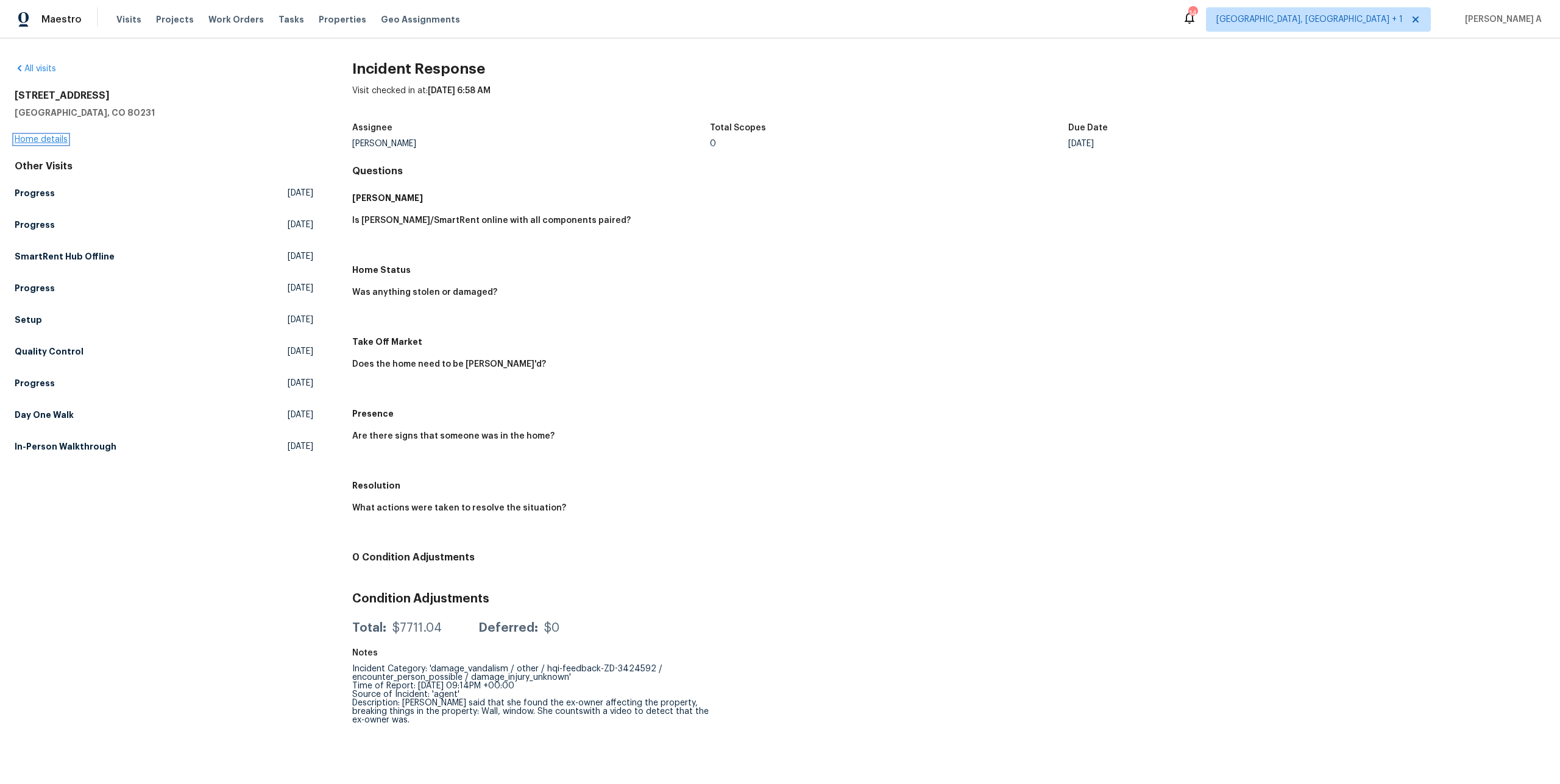
click at [49, 140] on link "Home details" at bounding box center [41, 140] width 53 height 9
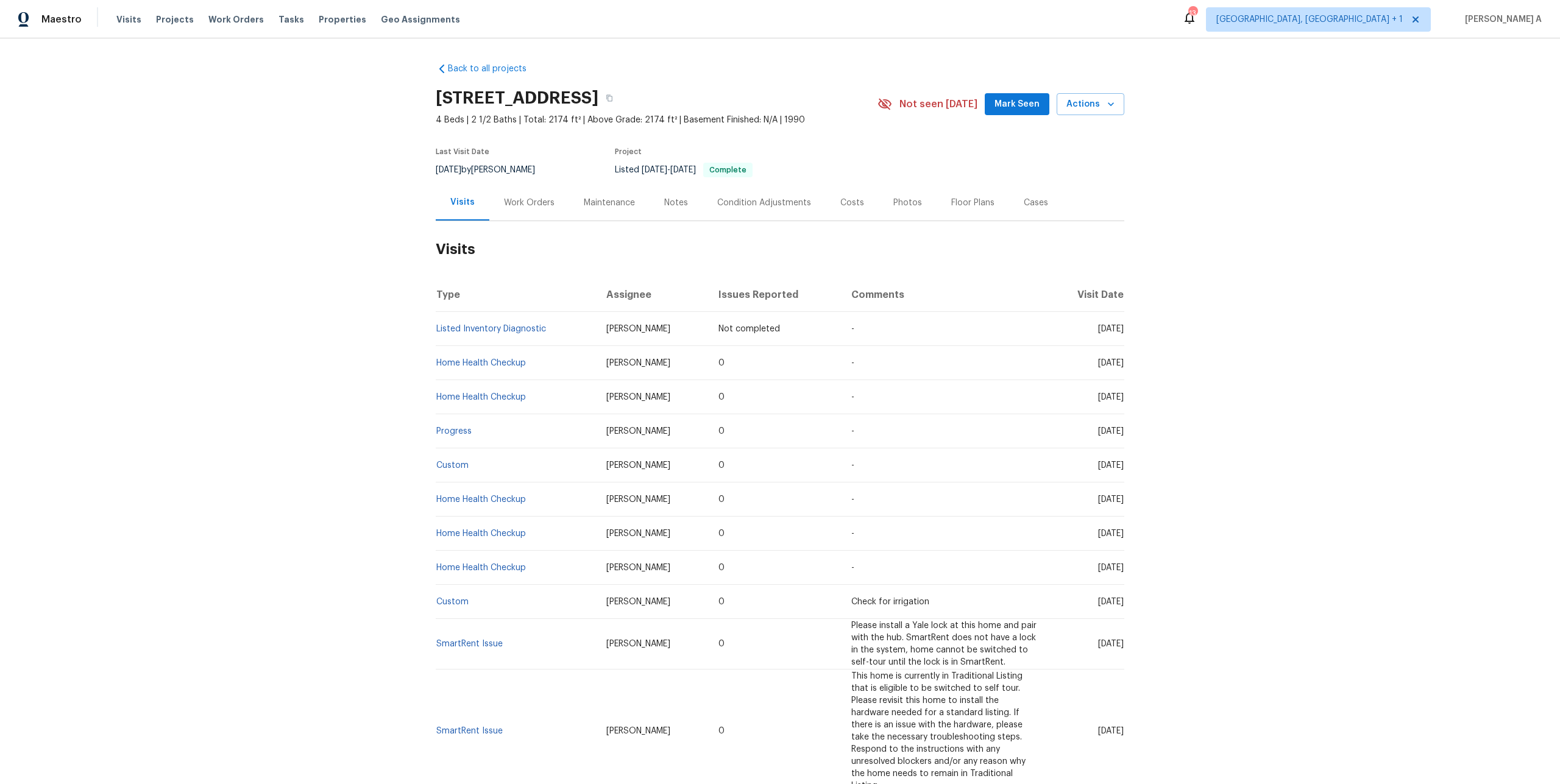
click at [518, 212] on div "Work Orders" at bounding box center [529, 203] width 80 height 36
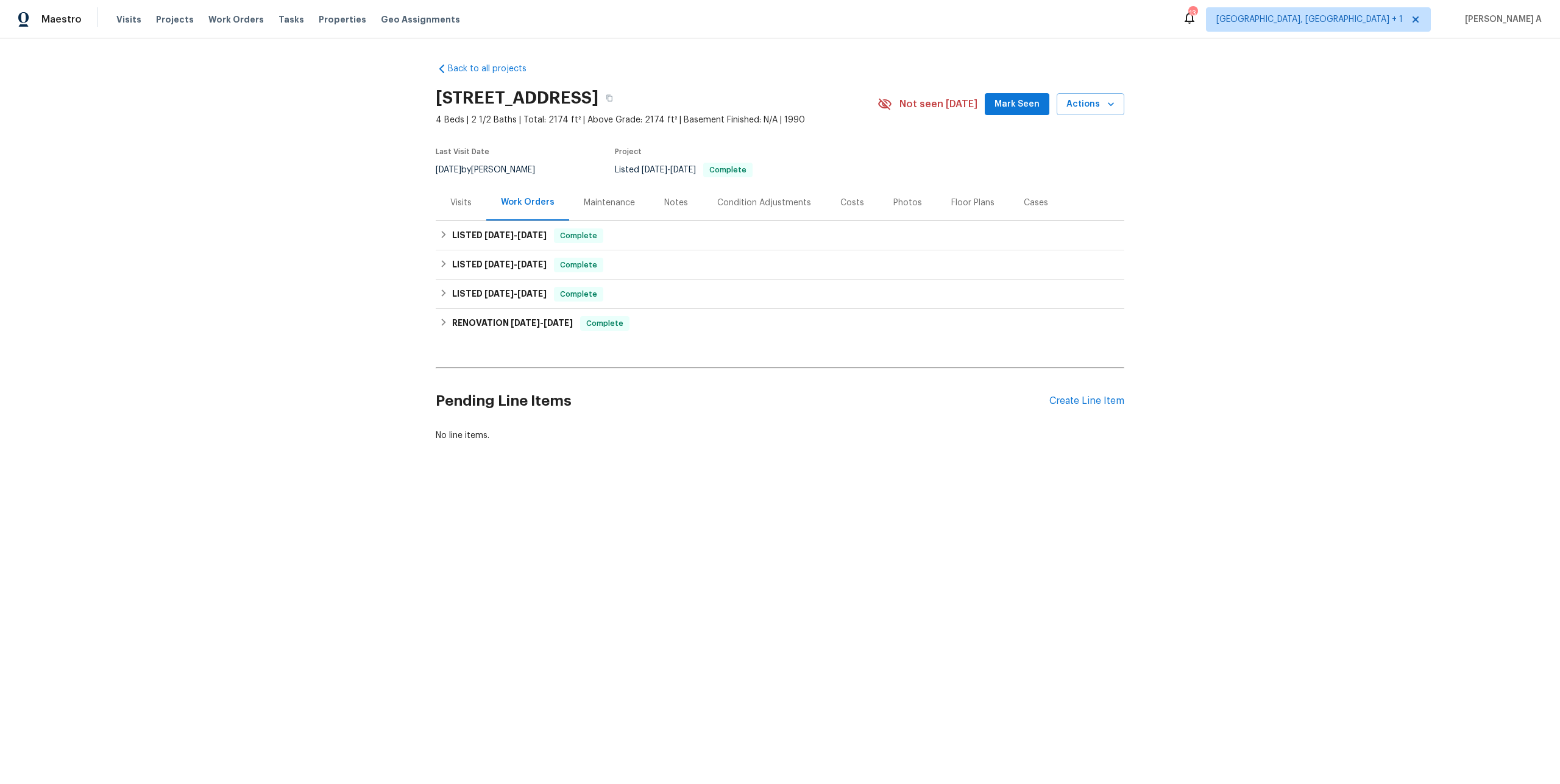
click at [472, 213] on div "Visits" at bounding box center [461, 203] width 51 height 36
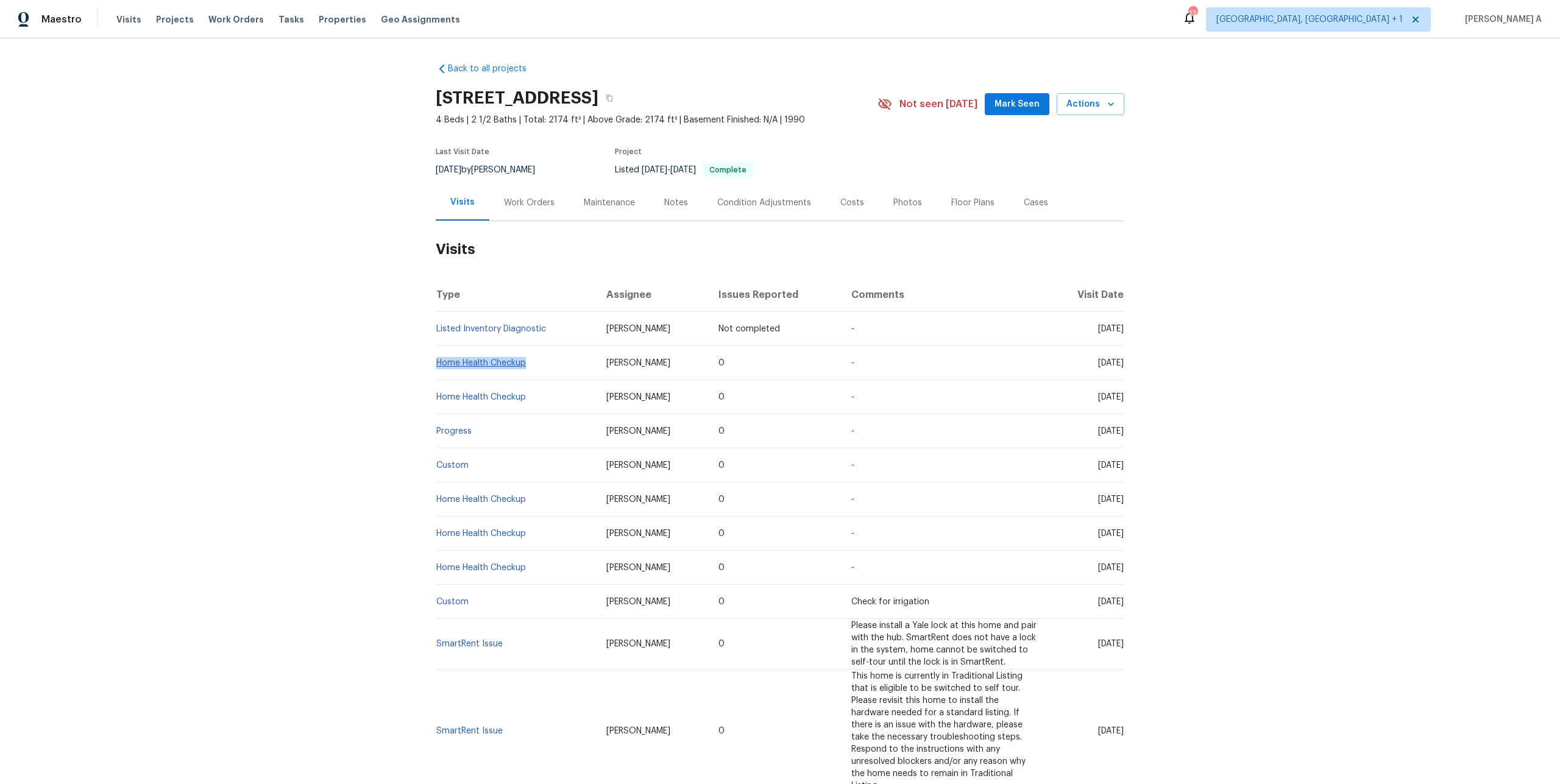
drag, startPoint x: 538, startPoint y: 363, endPoint x: 438, endPoint y: 361, distance: 100.0
click at [438, 361] on td "Home Health Checkup" at bounding box center [516, 363] width 161 height 34
copy link "Home Health Checkup"
click at [526, 203] on div "Work Orders" at bounding box center [529, 203] width 51 height 12
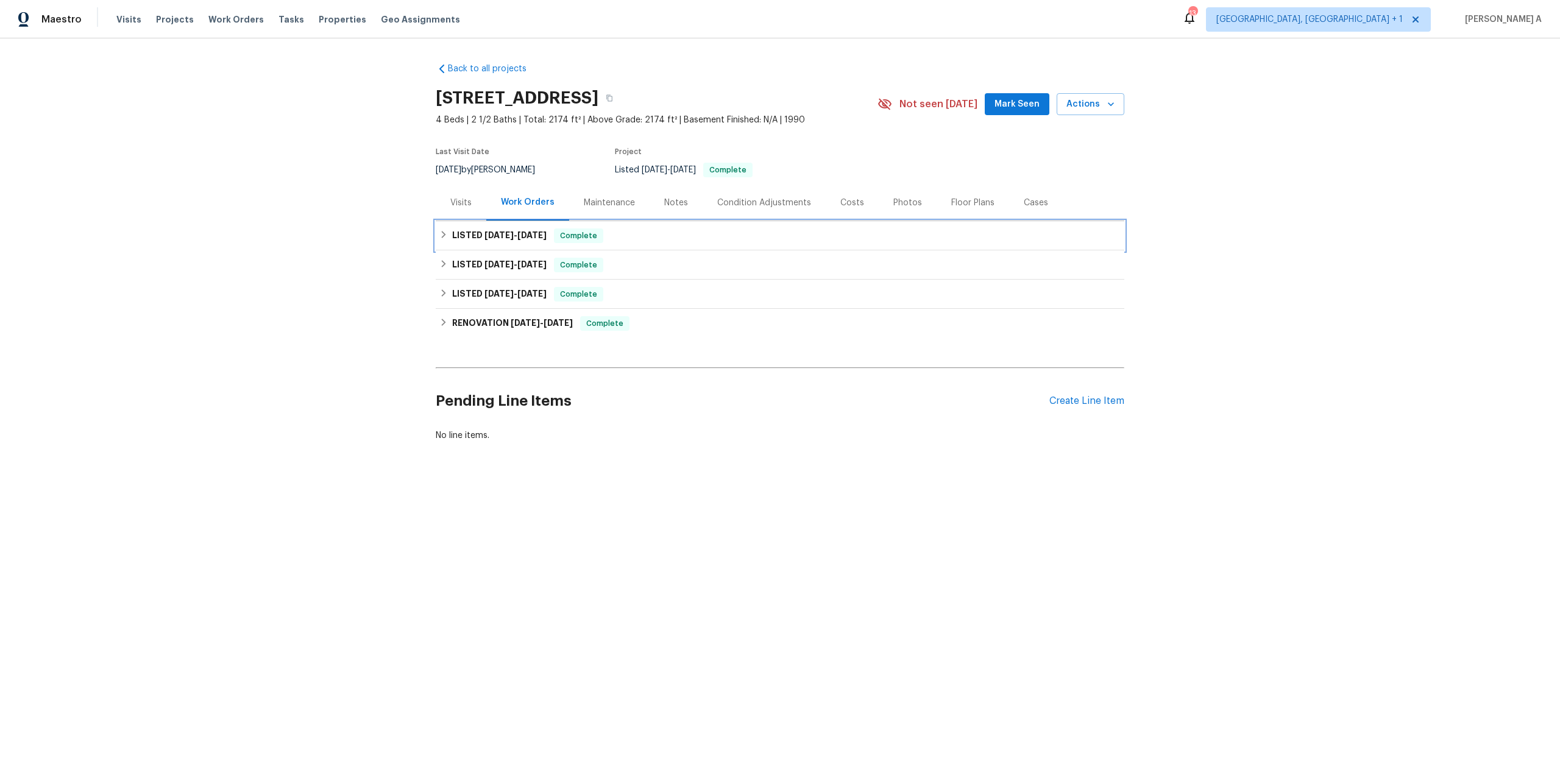
click at [529, 227] on div "LISTED 7/3/25 - 7/9/25 Complete" at bounding box center [780, 236] width 689 height 29
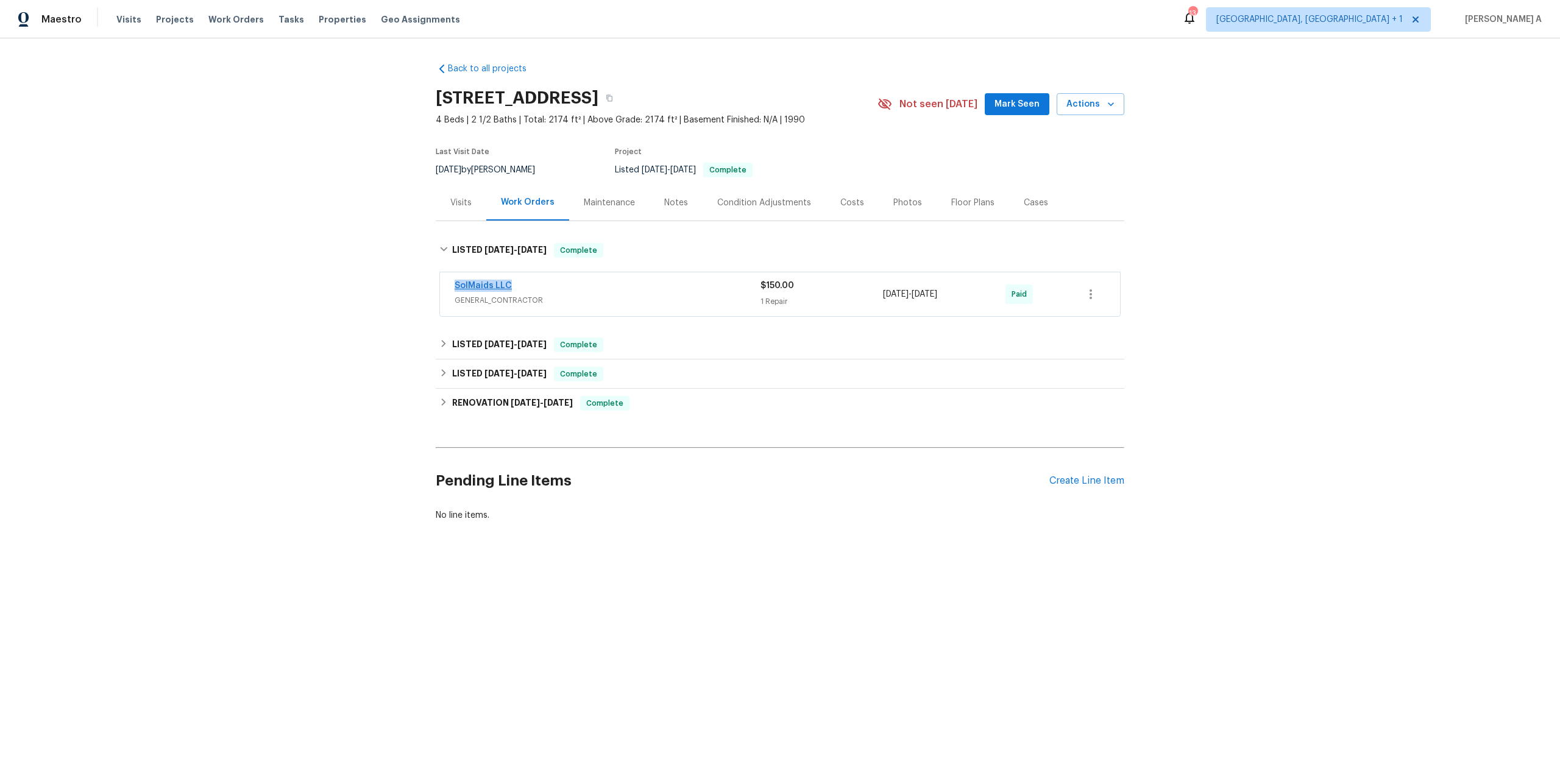
drag, startPoint x: 514, startPoint y: 283, endPoint x: 455, endPoint y: 287, distance: 59.1
click at [455, 287] on div "SolMaids LLC" at bounding box center [607, 287] width 306 height 15
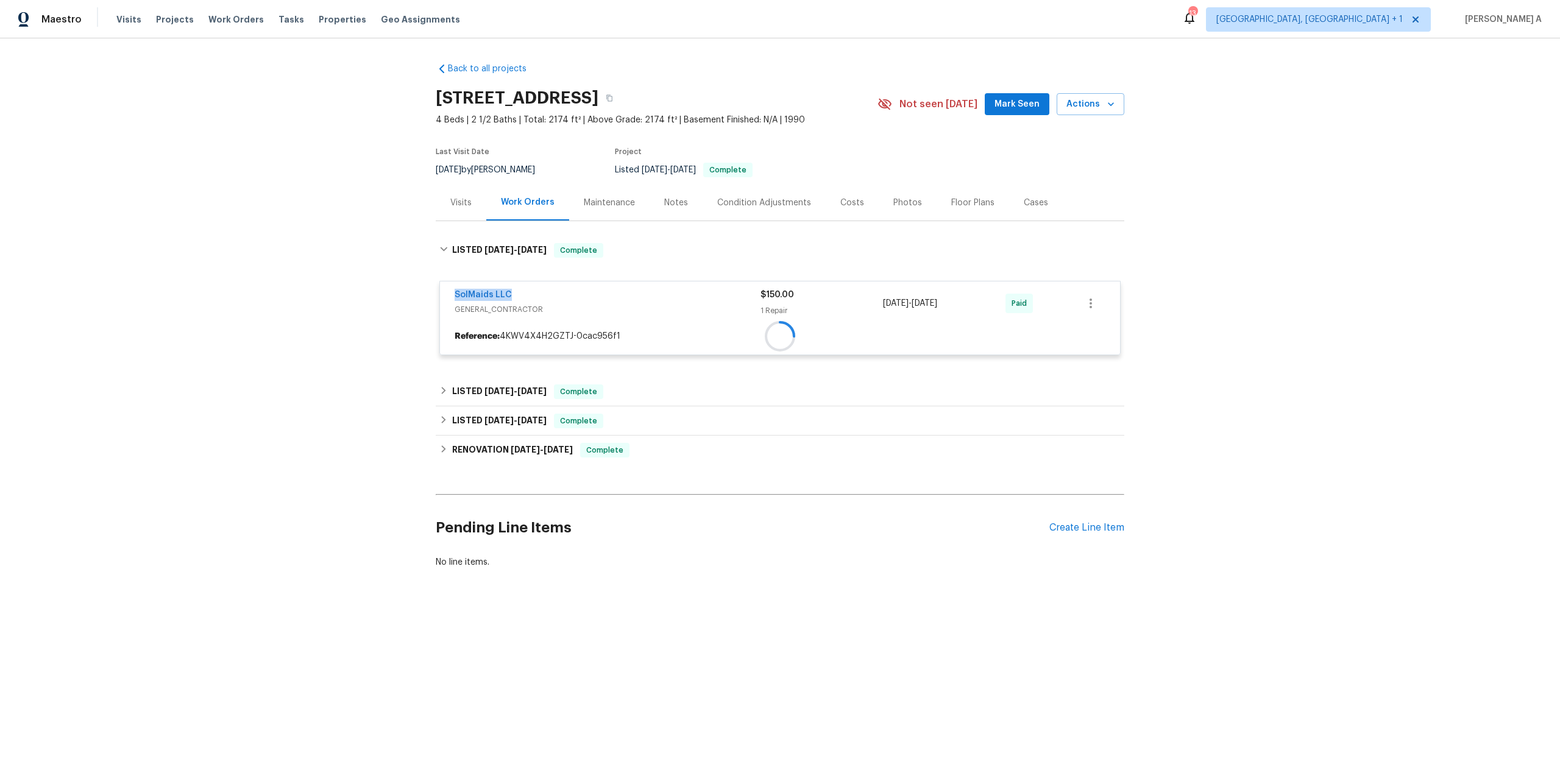
copy link "SolMaids LLC"
